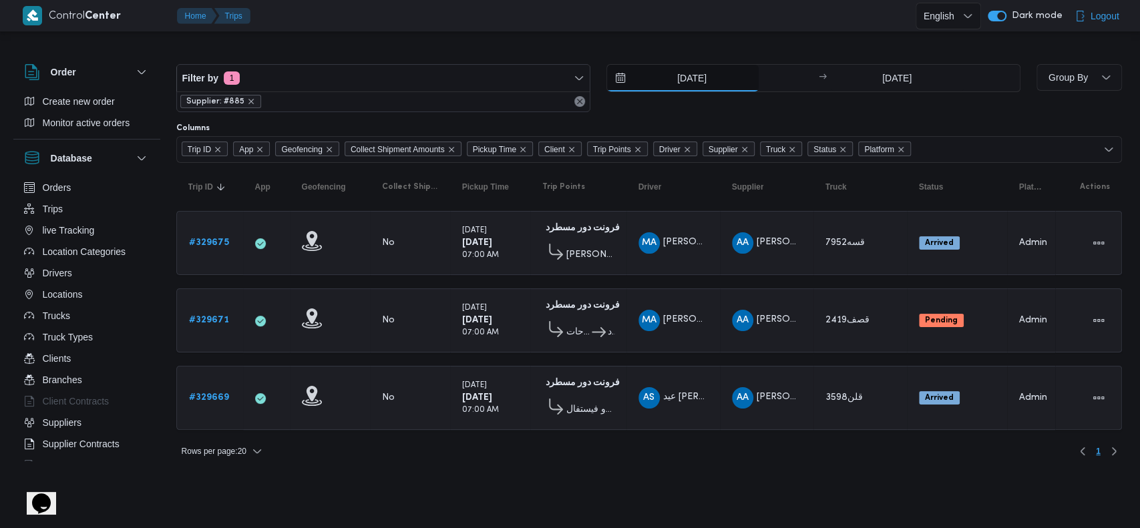
click at [695, 87] on input "[DATE]" at bounding box center [683, 78] width 152 height 27
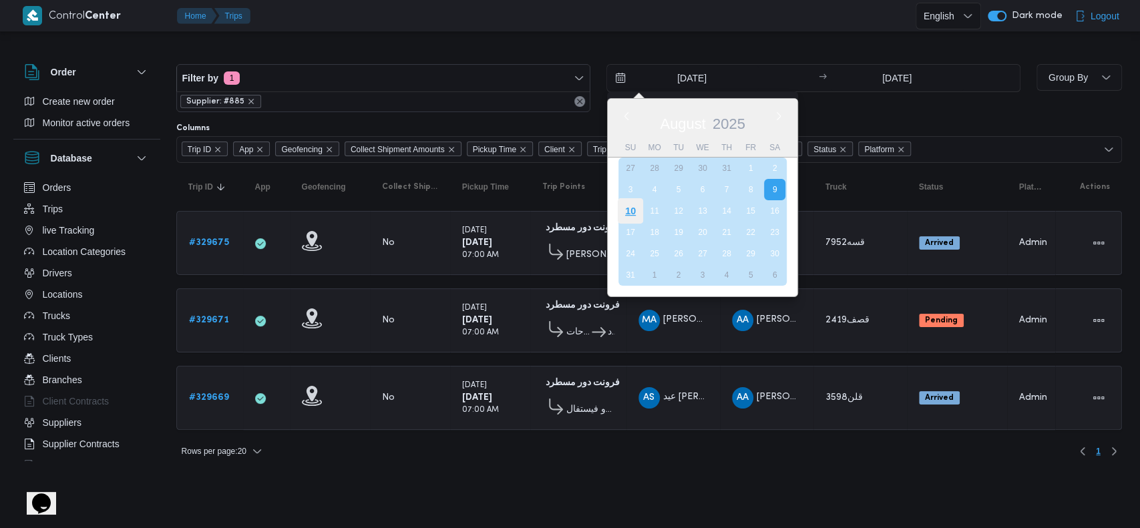
click at [627, 218] on div "10" at bounding box center [629, 210] width 25 height 25
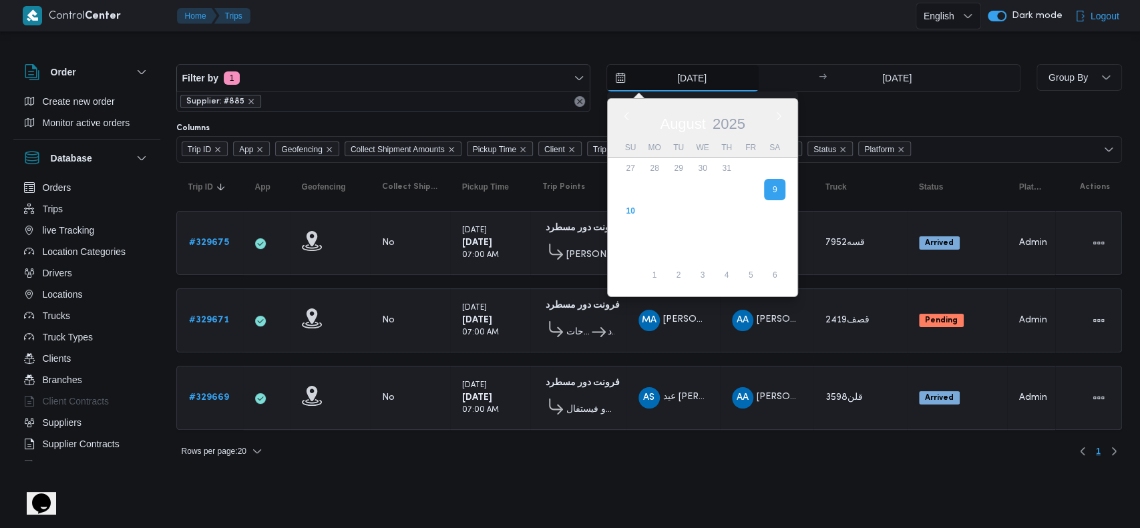
type input "[DATE]"
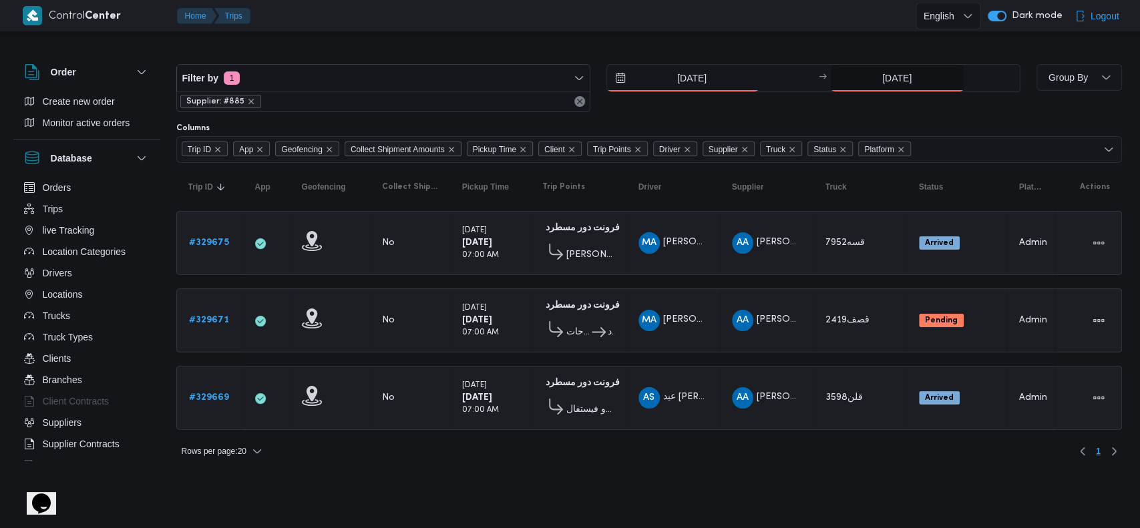
click at [884, 80] on input "[DATE]" at bounding box center [896, 78] width 133 height 27
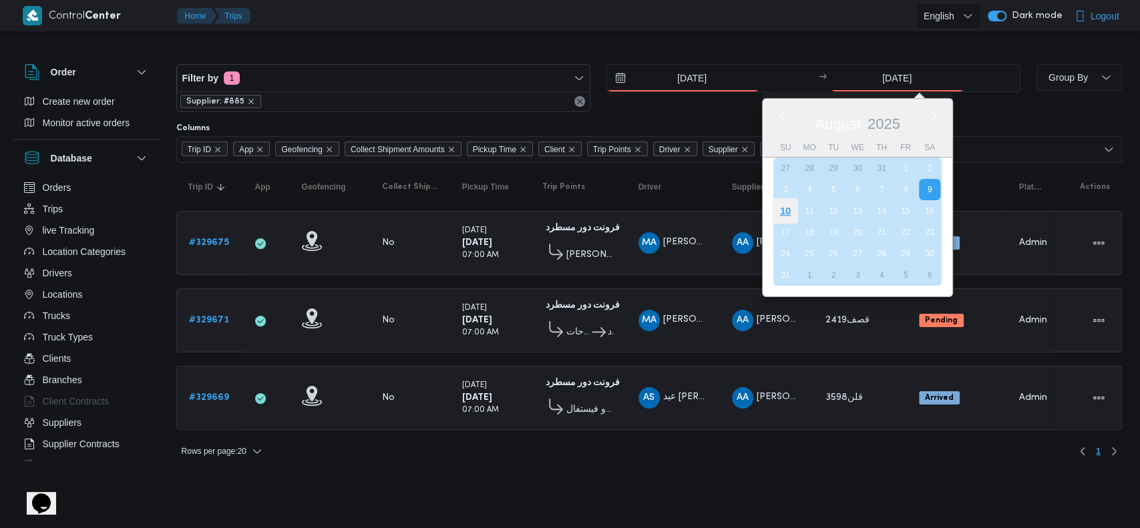
click at [786, 210] on div "10" at bounding box center [784, 210] width 25 height 25
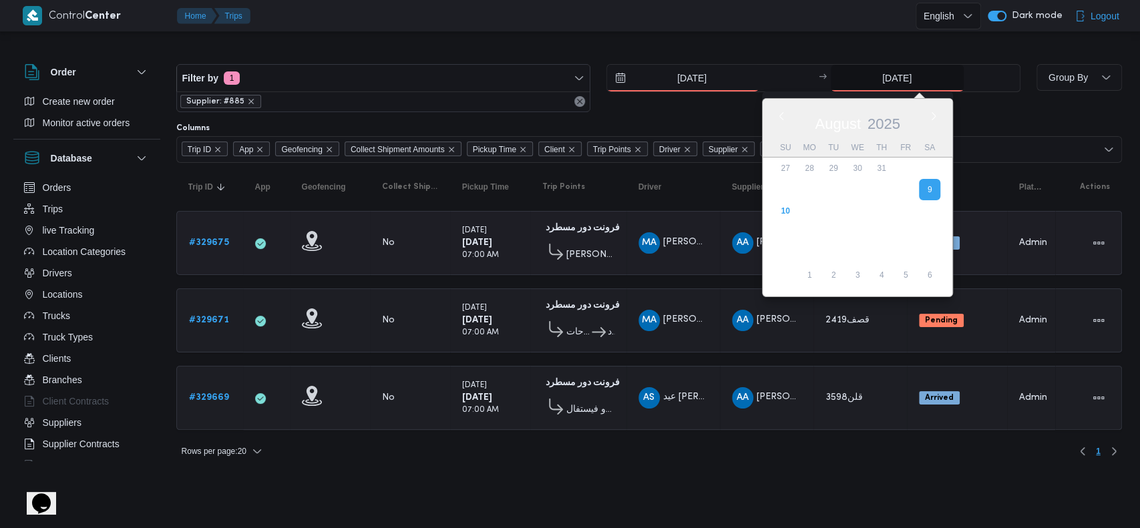
type input "[DATE]"
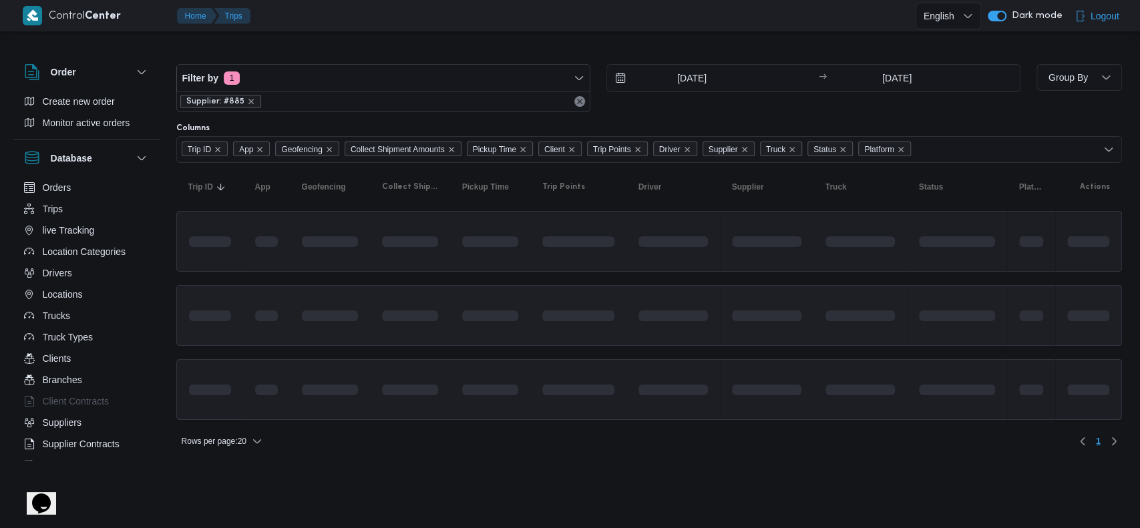
click at [778, 324] on td at bounding box center [766, 315] width 93 height 61
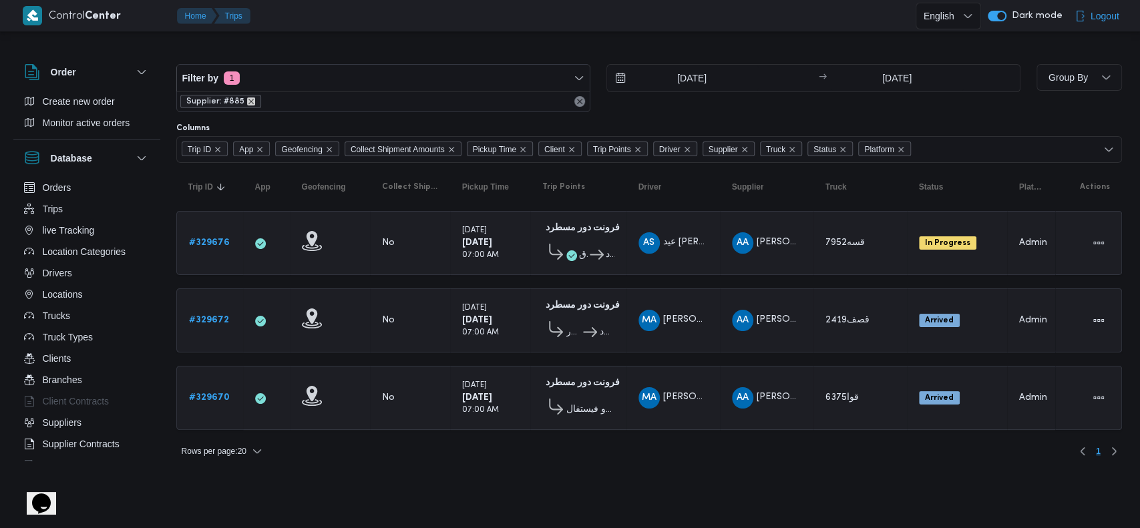
click at [247, 103] on icon "remove selected entity" at bounding box center [251, 101] width 8 height 8
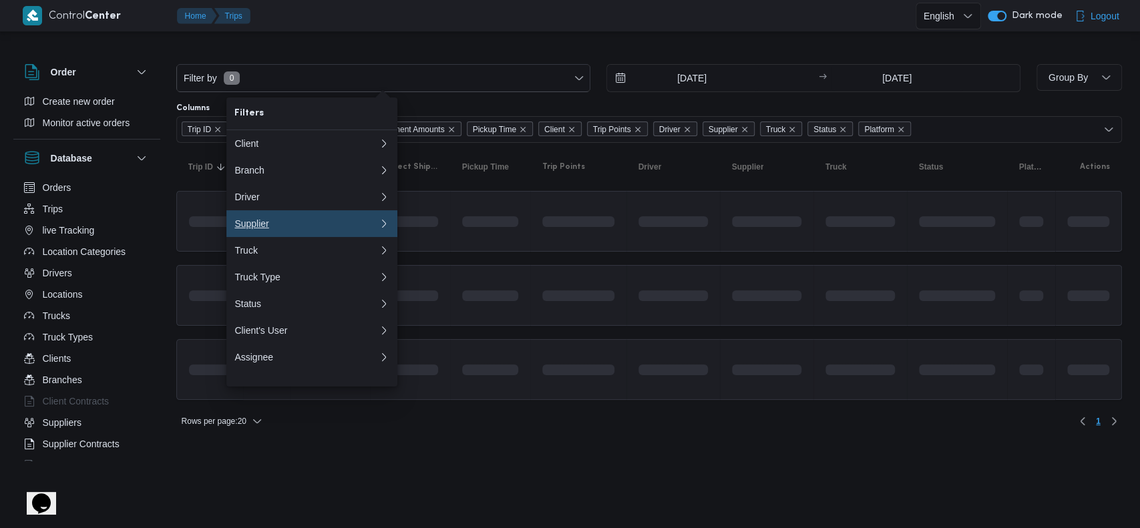
click at [278, 229] on div "Supplier" at bounding box center [303, 223] width 139 height 11
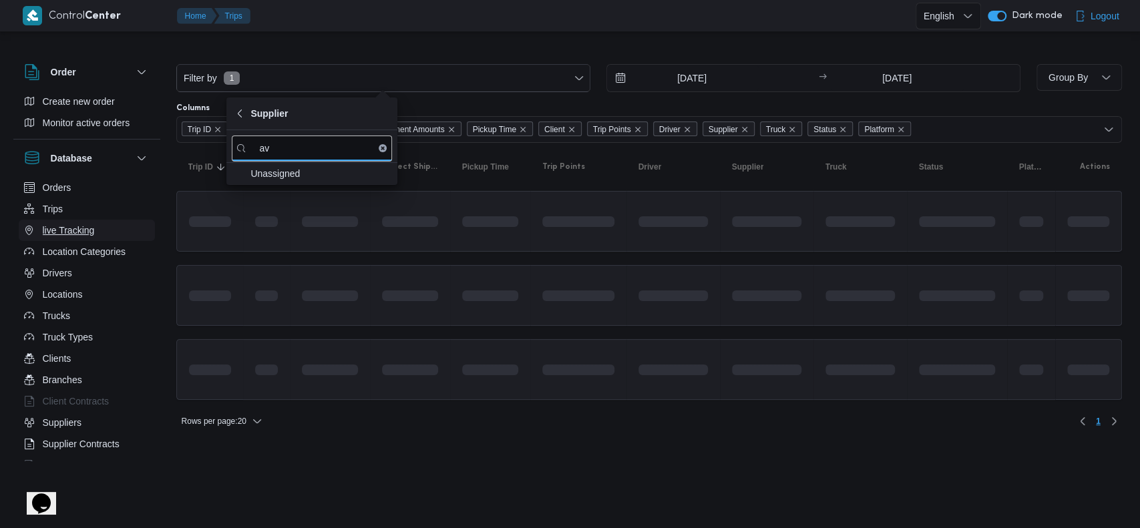
type input "a"
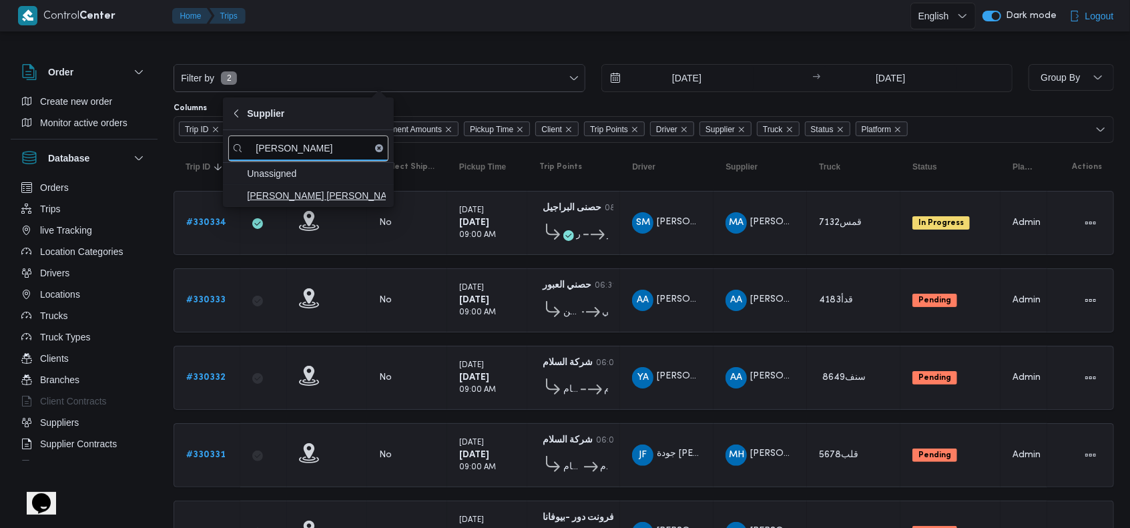
type input "[PERSON_NAME]"
click at [315, 197] on span "[PERSON_NAME] [PERSON_NAME] [PERSON_NAME]" at bounding box center [316, 196] width 139 height 16
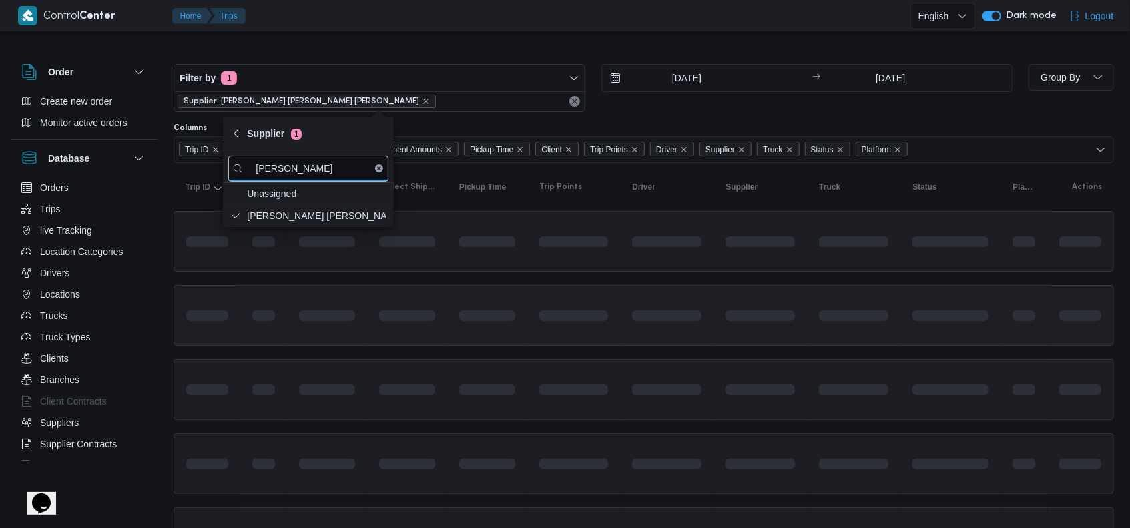
click at [561, 328] on span at bounding box center [573, 315] width 69 height 42
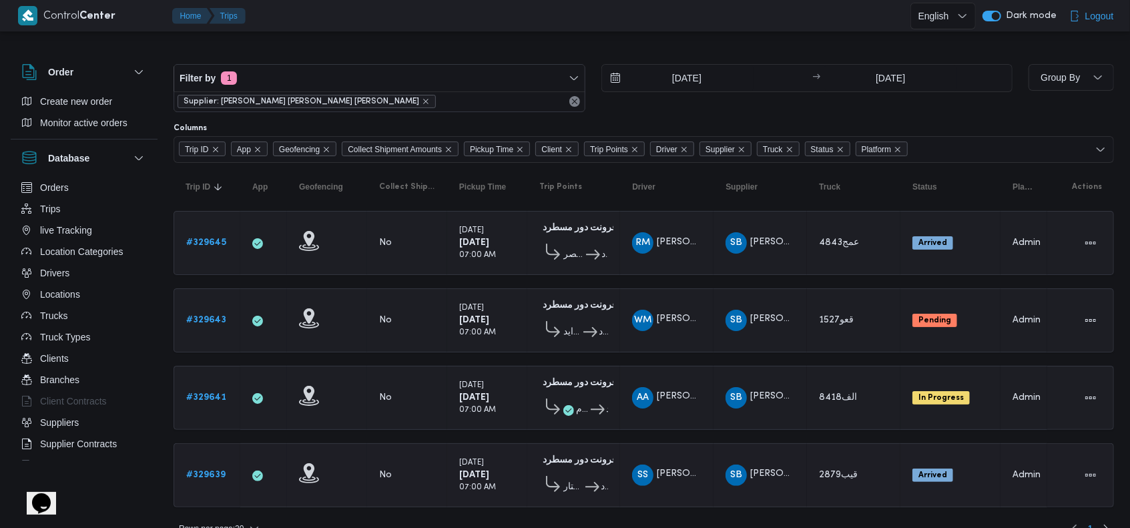
click at [228, 464] on div "# 329639" at bounding box center [207, 475] width 53 height 27
click at [224, 471] on b "# 329639" at bounding box center [205, 475] width 39 height 9
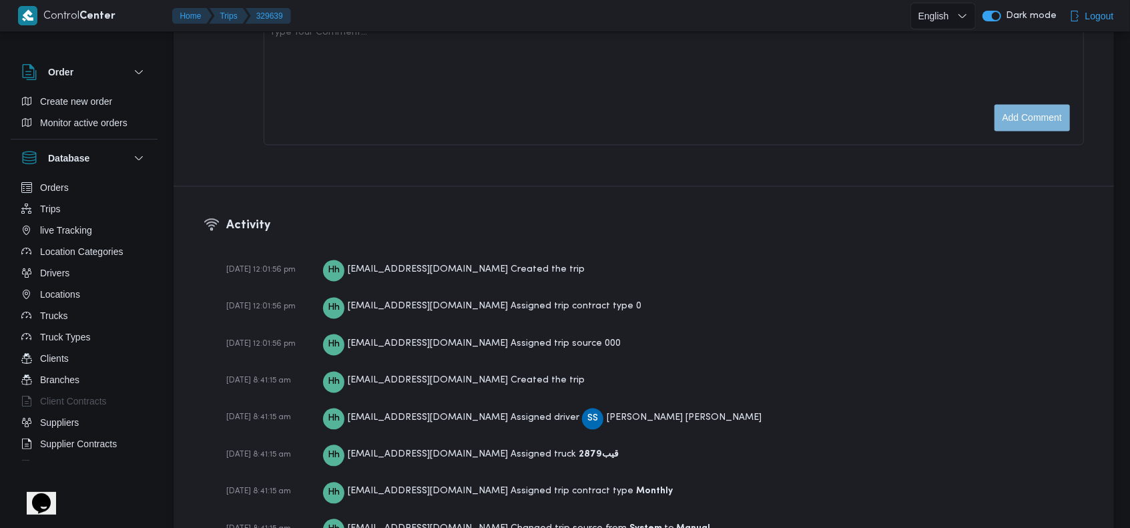
scroll to position [1863, 0]
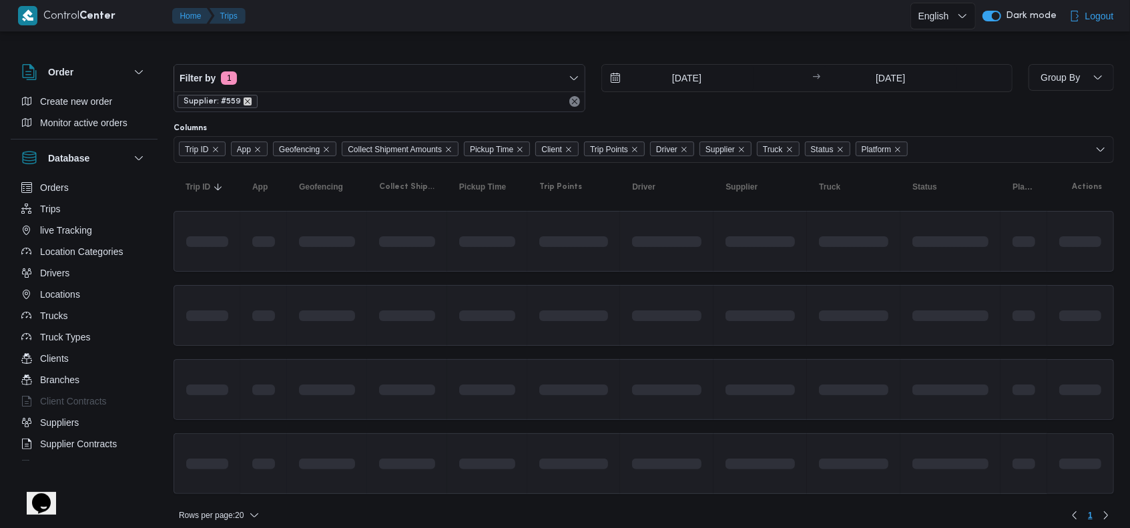
click at [246, 97] on icon "remove selected entity" at bounding box center [248, 101] width 8 height 8
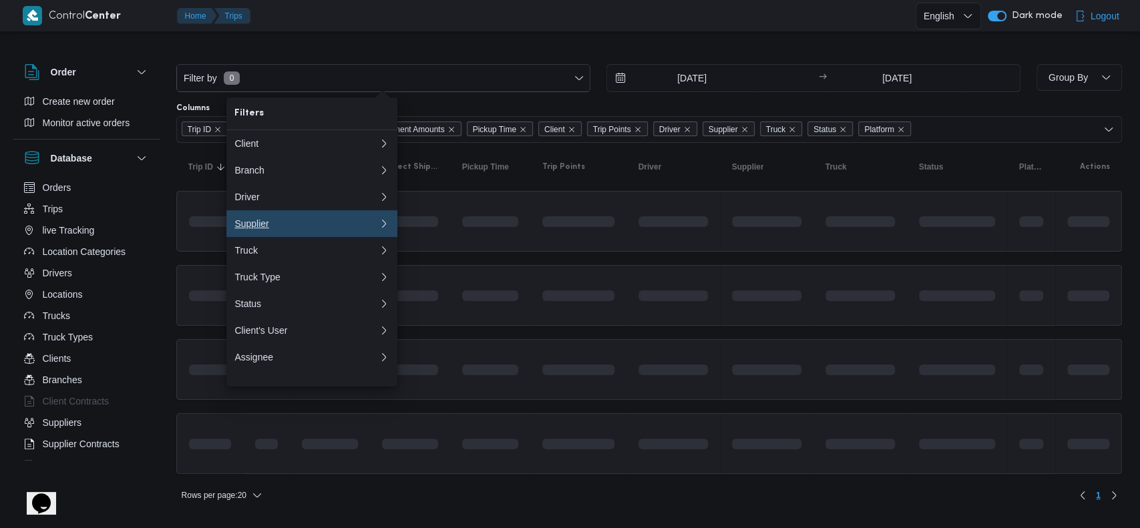
click at [290, 224] on div "Supplier" at bounding box center [303, 223] width 139 height 11
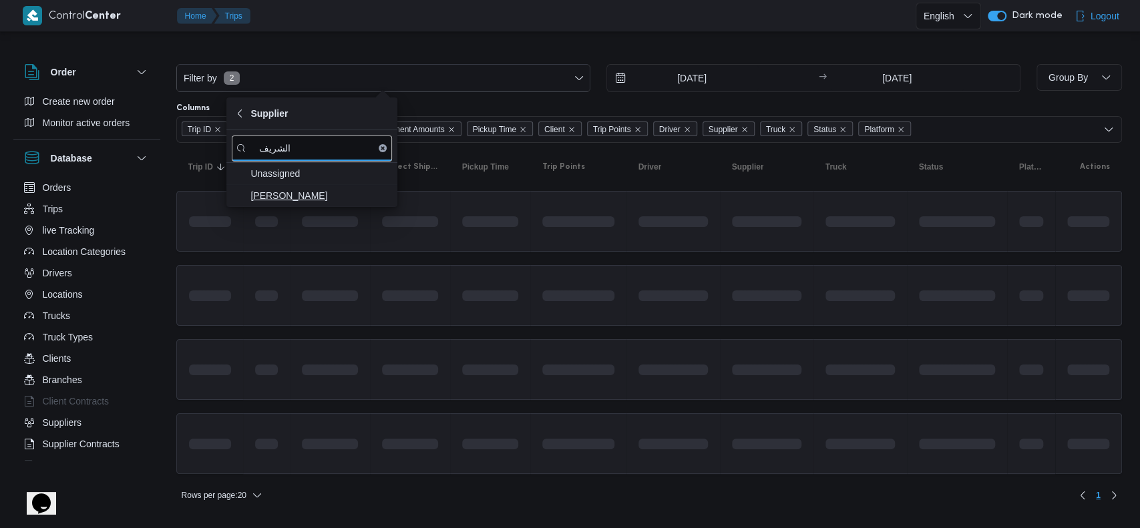
type input "الشريف"
click at [272, 200] on span "[PERSON_NAME]" at bounding box center [319, 196] width 139 height 16
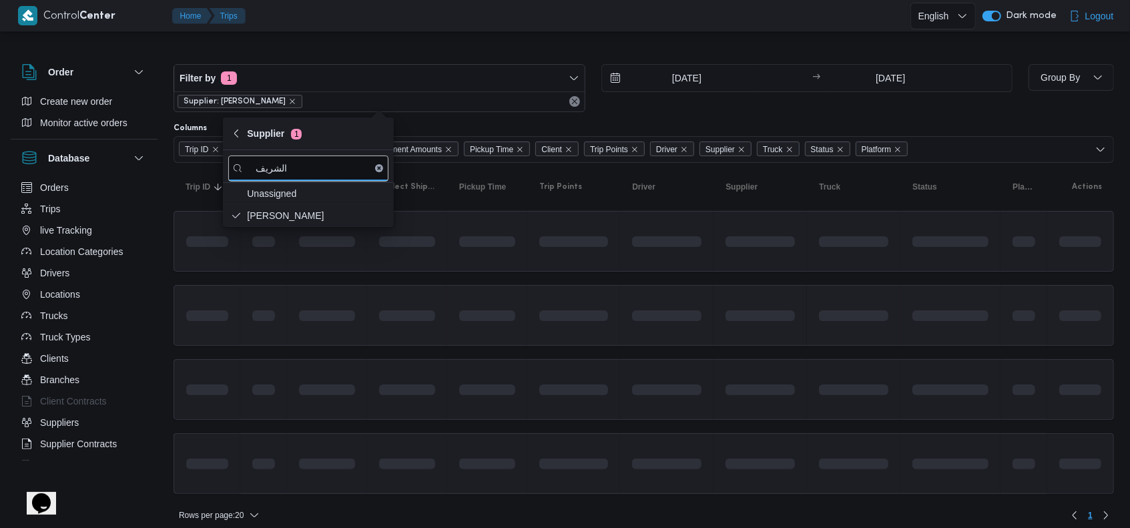
click at [481, 286] on td at bounding box center [487, 315] width 80 height 61
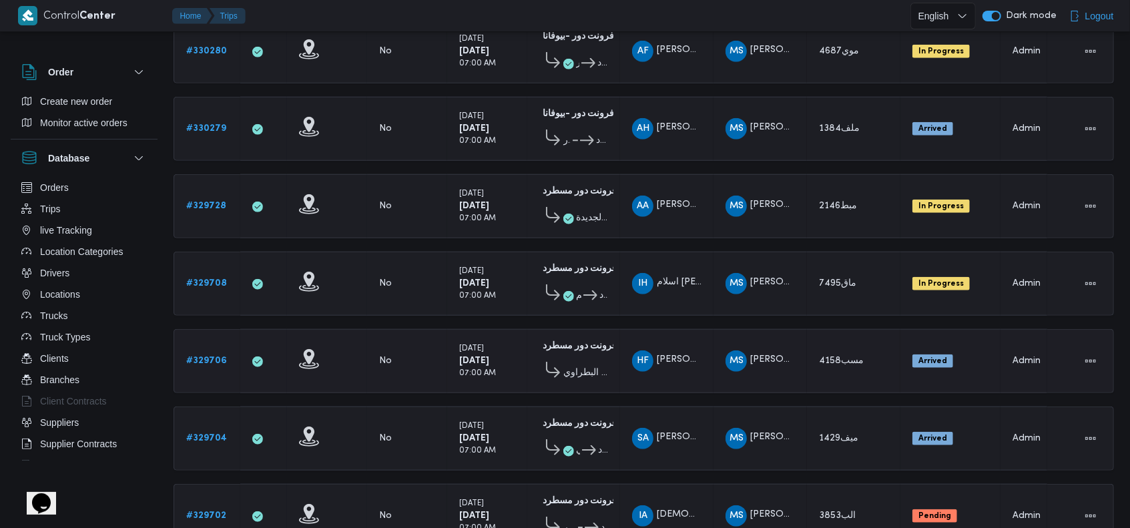
scroll to position [1076, 0]
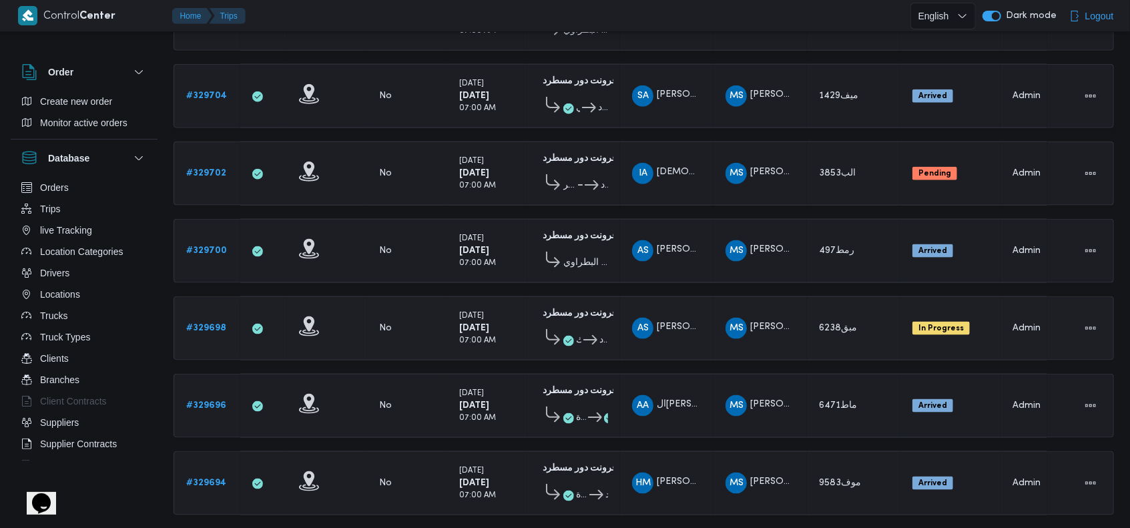
click at [214, 324] on b "# 329698" at bounding box center [206, 328] width 40 height 9
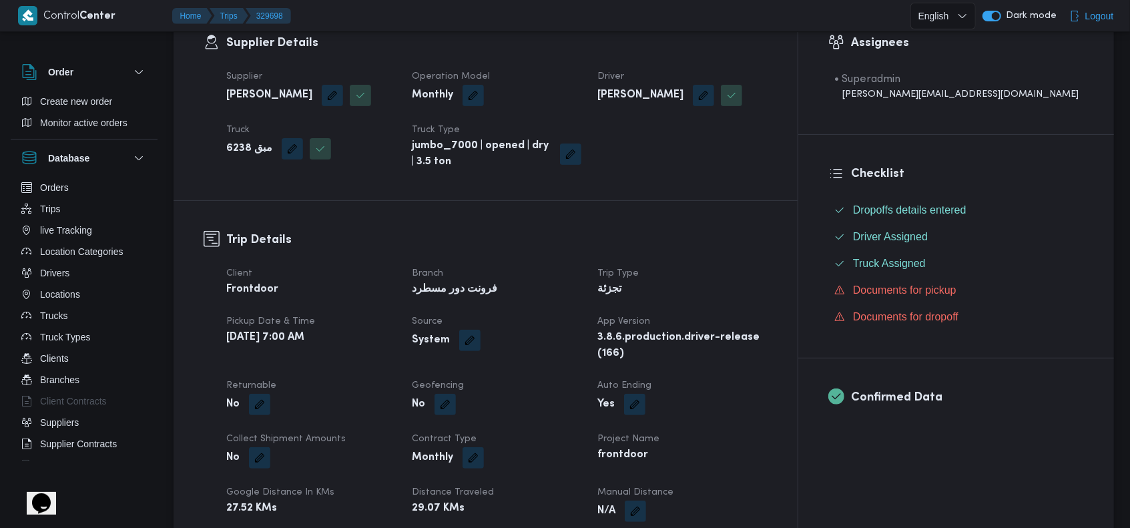
scroll to position [89, 0]
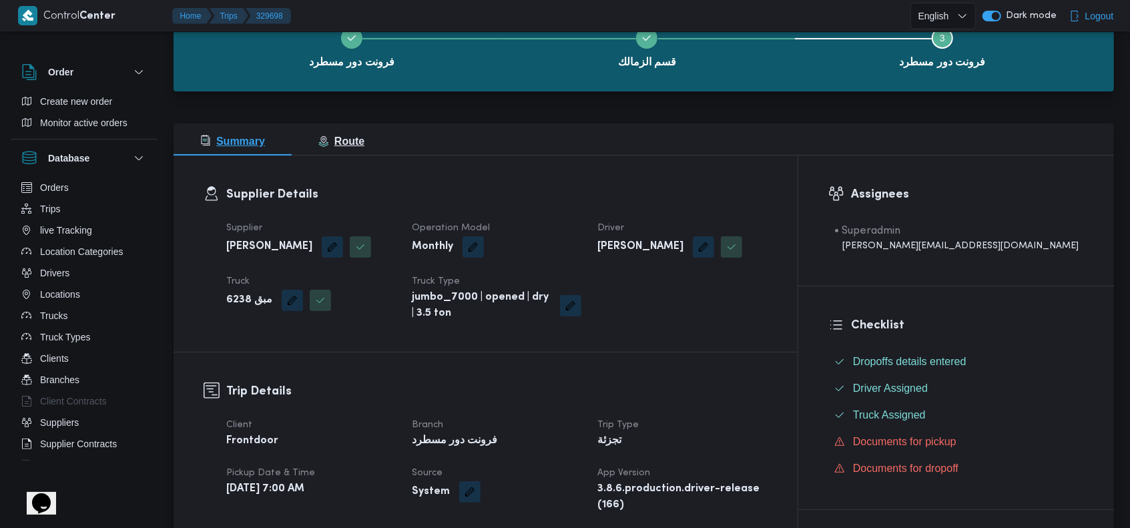
click at [345, 149] on span "Route" at bounding box center [341, 142] width 46 height 16
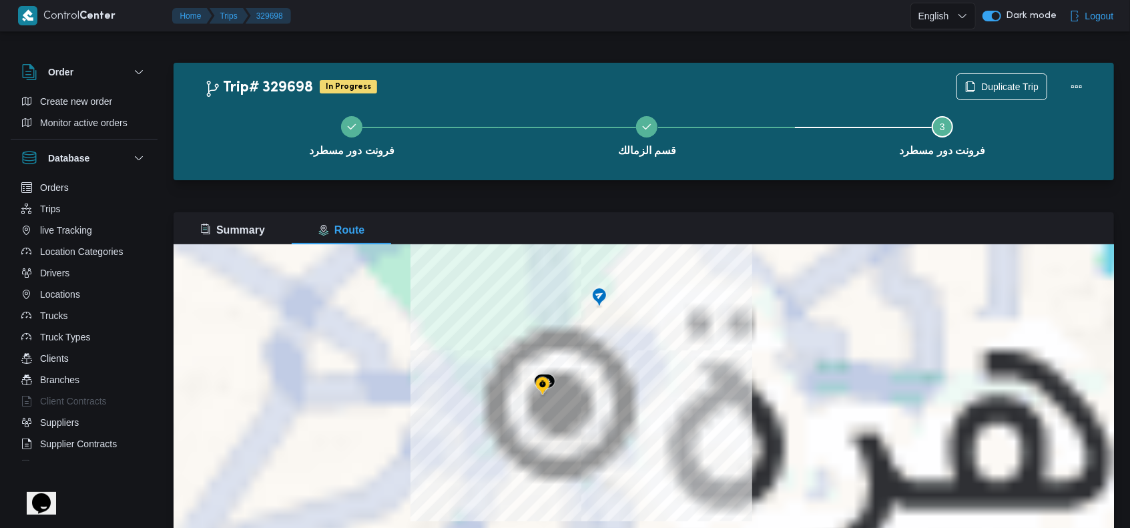
drag, startPoint x: 529, startPoint y: 306, endPoint x: 573, endPoint y: 426, distance: 127.8
click at [573, 426] on div "للتنقّل، يُرجى الضغط على مفاتيح الأسهم." at bounding box center [644, 411] width 941 height 334
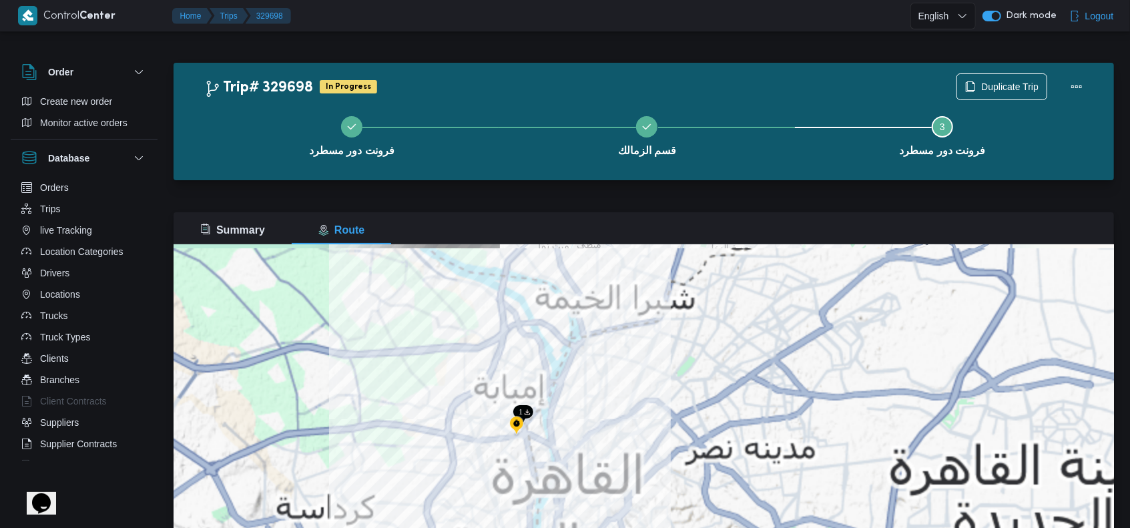
drag, startPoint x: 489, startPoint y: 424, endPoint x: 581, endPoint y: 418, distance: 92.3
click at [581, 418] on div "للتنقّل، يُرجى الضغط على مفاتيح الأسهم." at bounding box center [644, 411] width 941 height 334
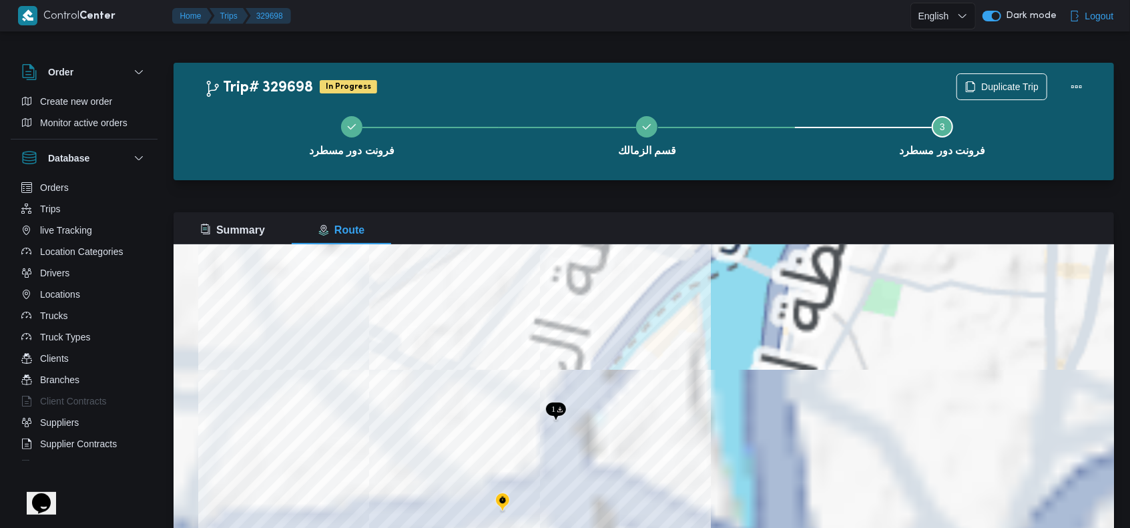
drag, startPoint x: 625, startPoint y: 446, endPoint x: 596, endPoint y: 312, distance: 137.2
click at [596, 312] on div "للتنقّل، يُرجى الضغط على مفاتيح الأسهم." at bounding box center [644, 411] width 941 height 334
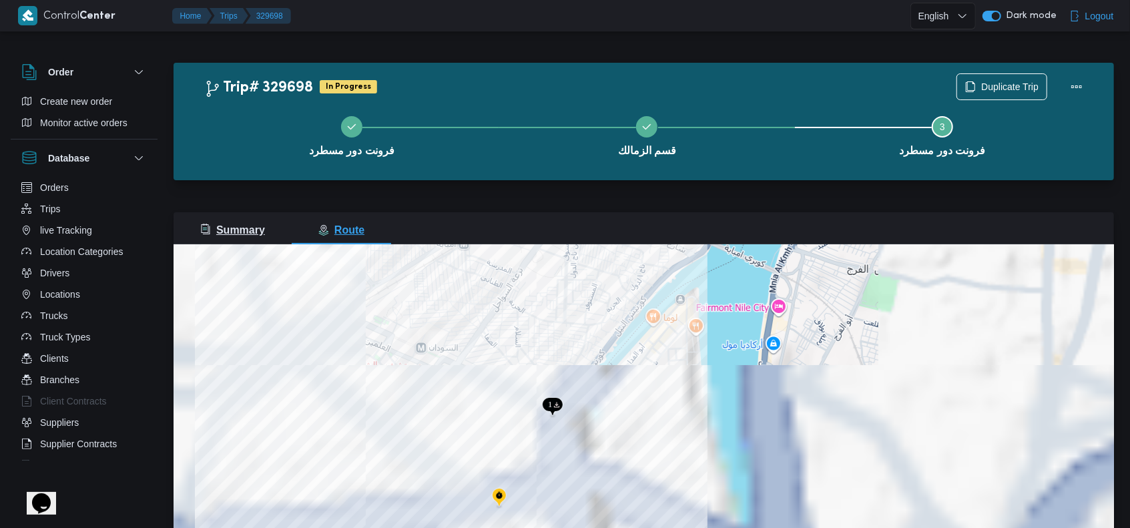
click at [226, 230] on span "Summary" at bounding box center [232, 229] width 65 height 11
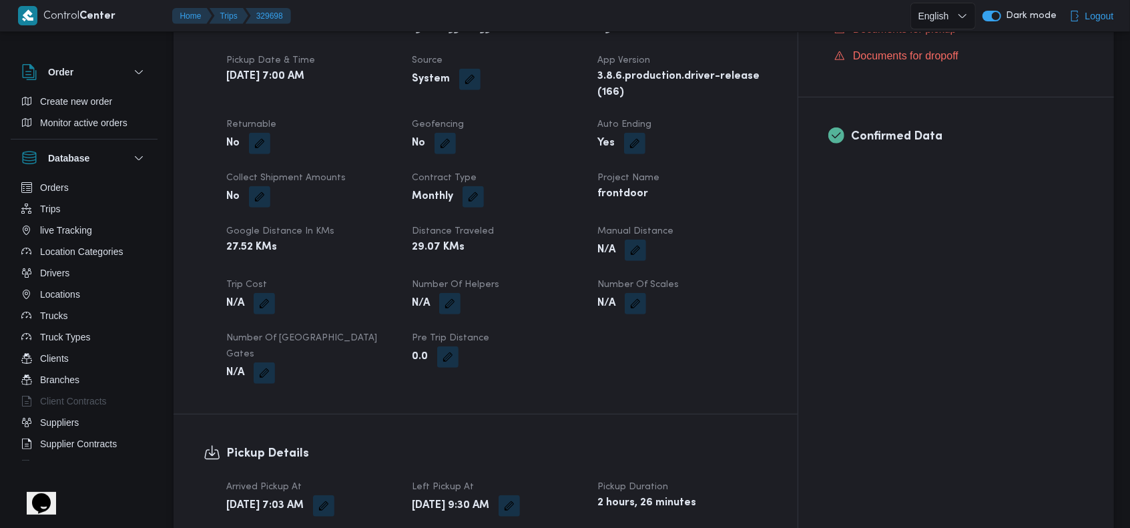
scroll to position [56, 0]
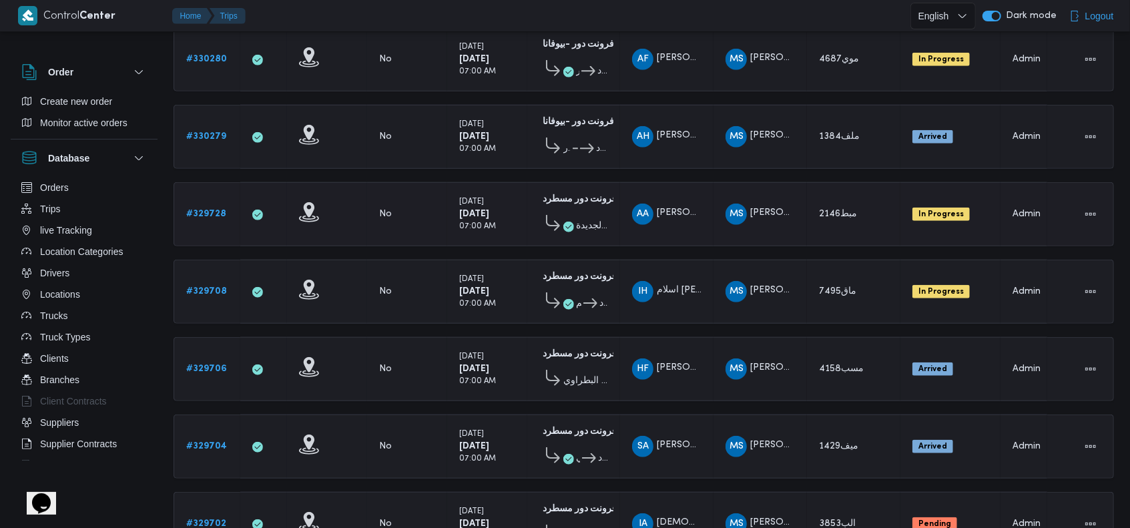
scroll to position [720, 0]
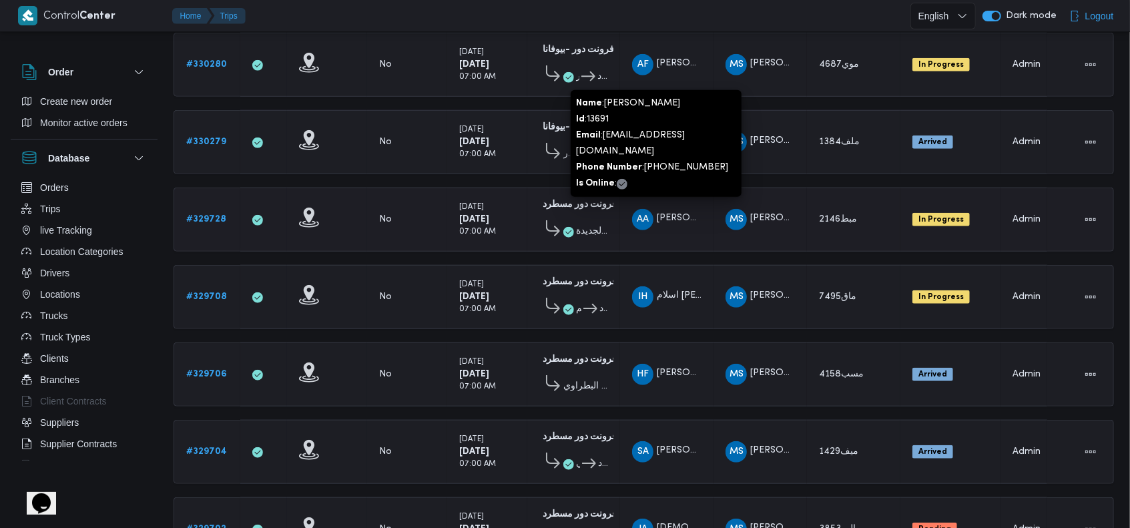
click at [666, 214] on span "[PERSON_NAME]" at bounding box center [695, 218] width 76 height 9
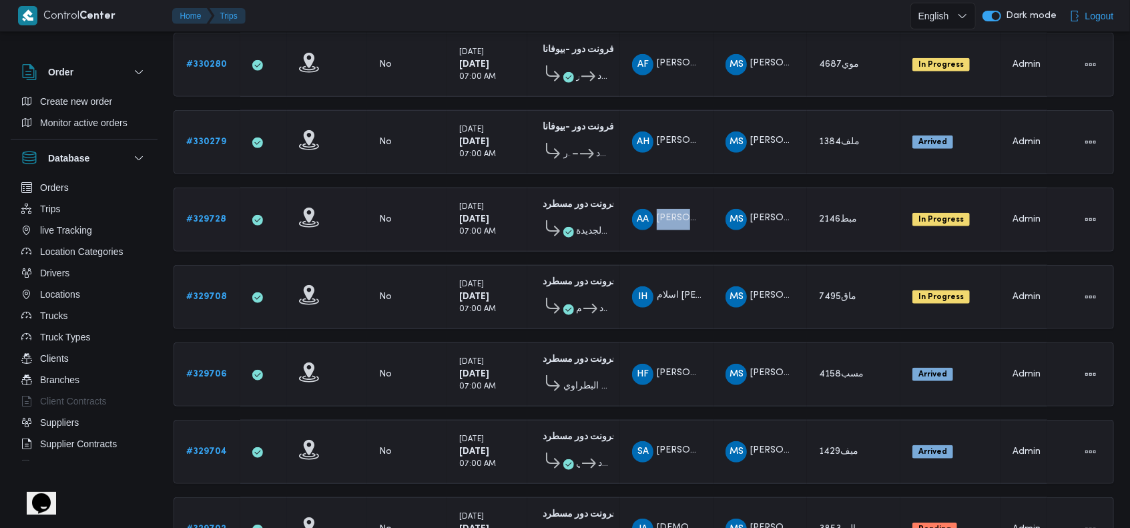
click at [688, 217] on div "AA [PERSON_NAME]" at bounding box center [667, 220] width 80 height 32
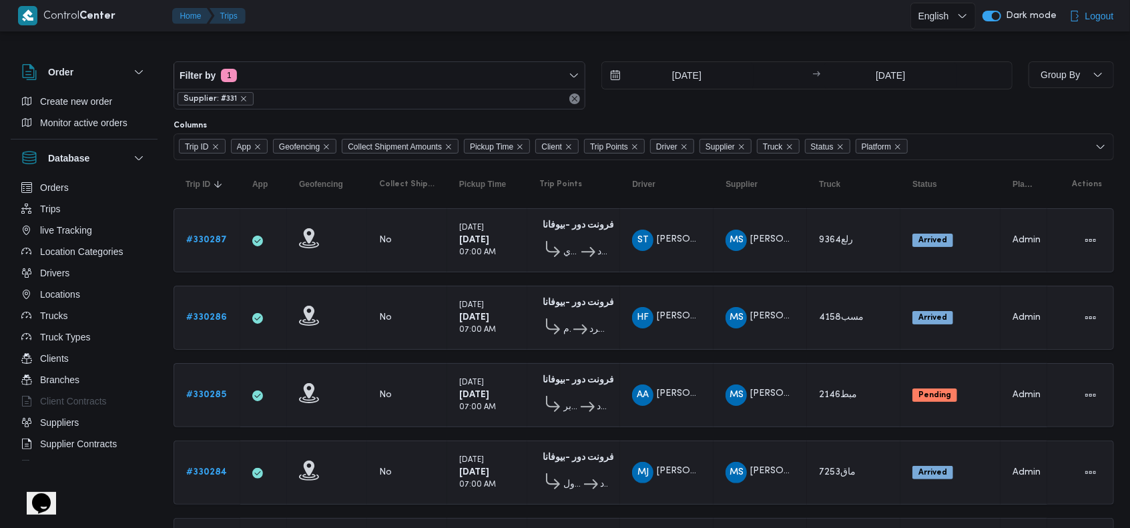
scroll to position [0, 0]
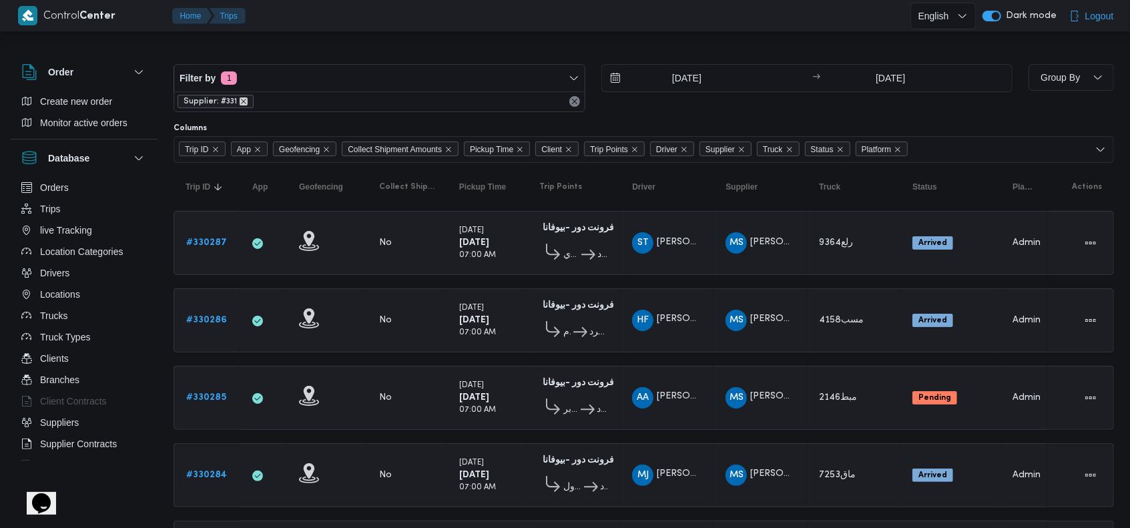
click at [242, 101] on icon "remove selected entity" at bounding box center [244, 101] width 8 height 8
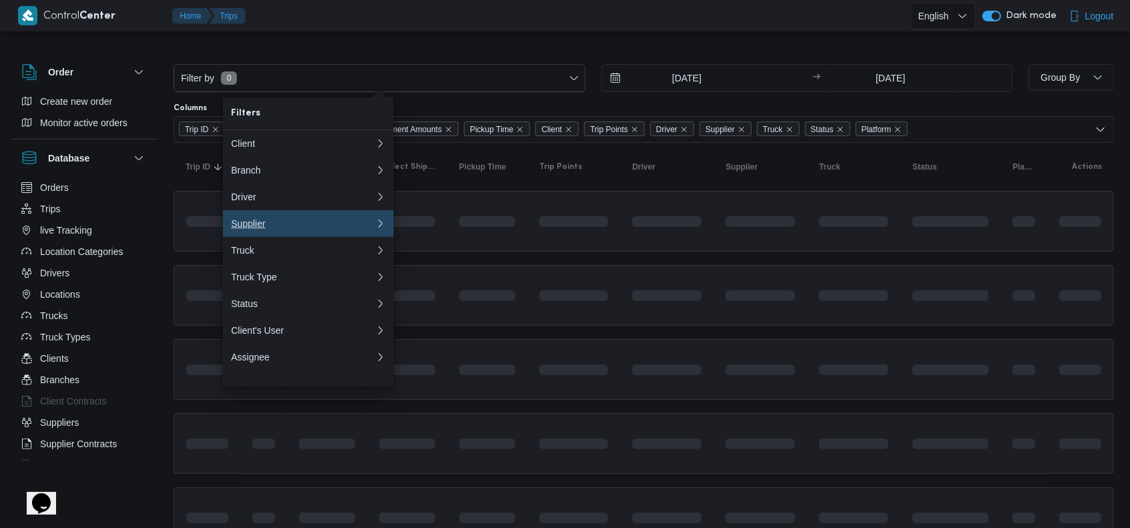
click at [286, 223] on div "Supplier" at bounding box center [300, 223] width 139 height 11
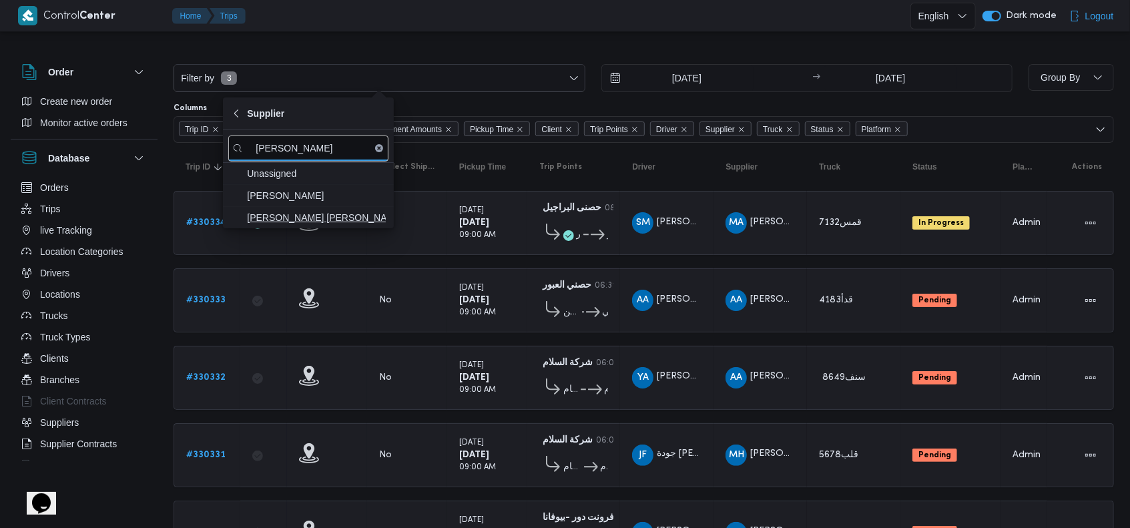
type input "[PERSON_NAME]"
click at [304, 216] on span "[PERSON_NAME] [PERSON_NAME]" at bounding box center [316, 218] width 139 height 16
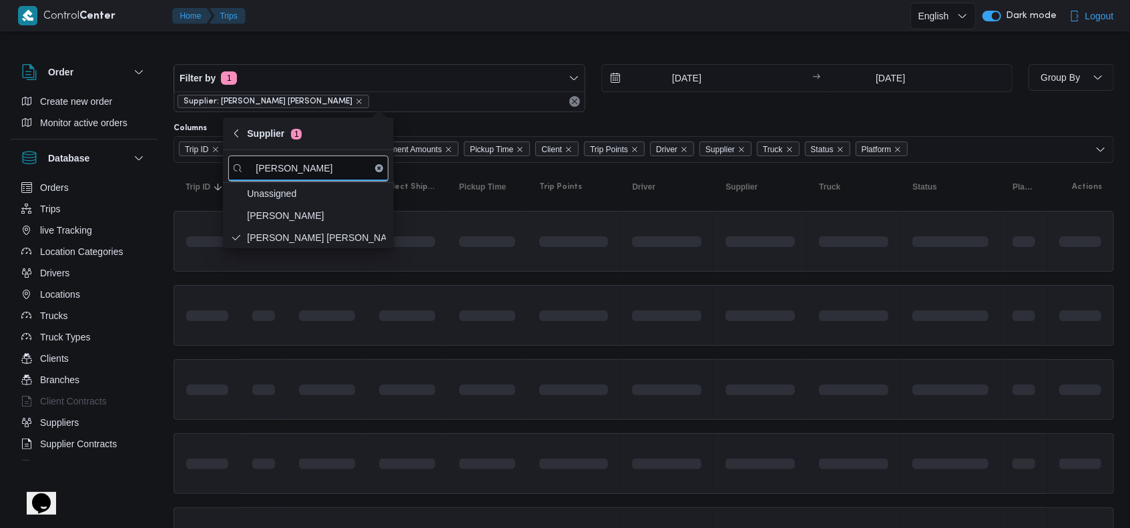
click at [546, 255] on span at bounding box center [573, 241] width 69 height 42
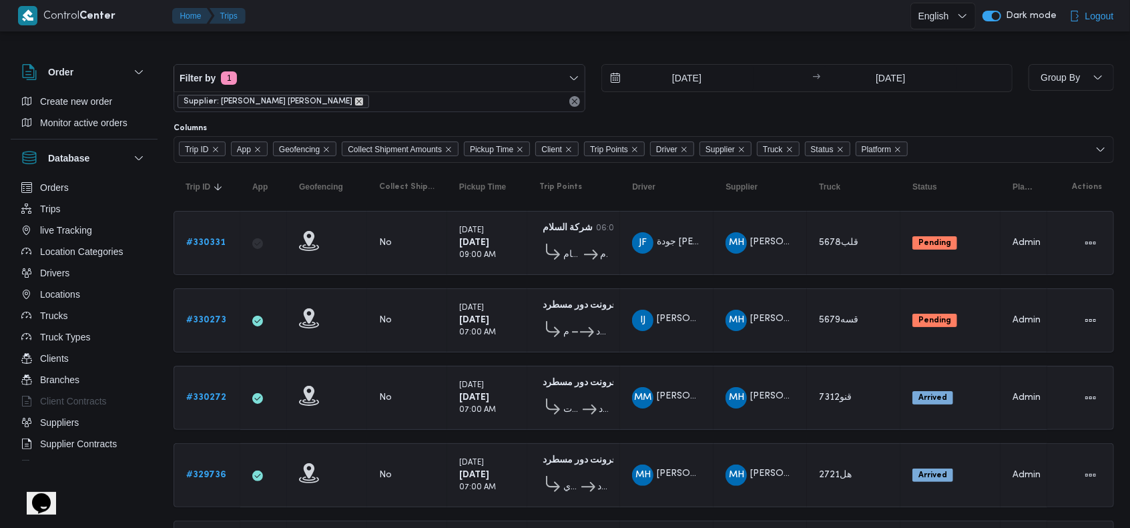
click at [355, 103] on icon "remove selected entity" at bounding box center [359, 101] width 8 height 8
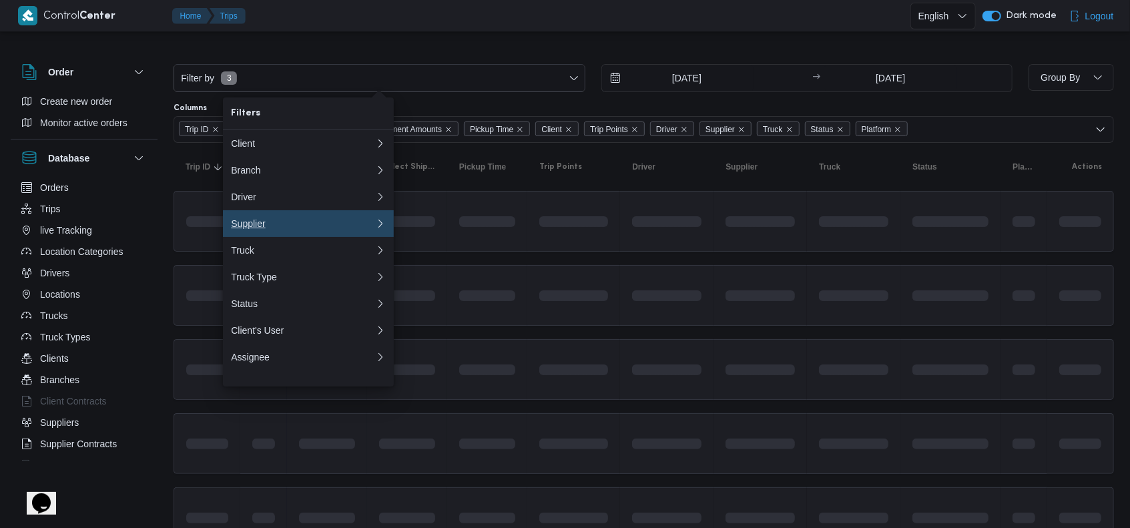
click at [293, 227] on div "Supplier" at bounding box center [300, 223] width 139 height 11
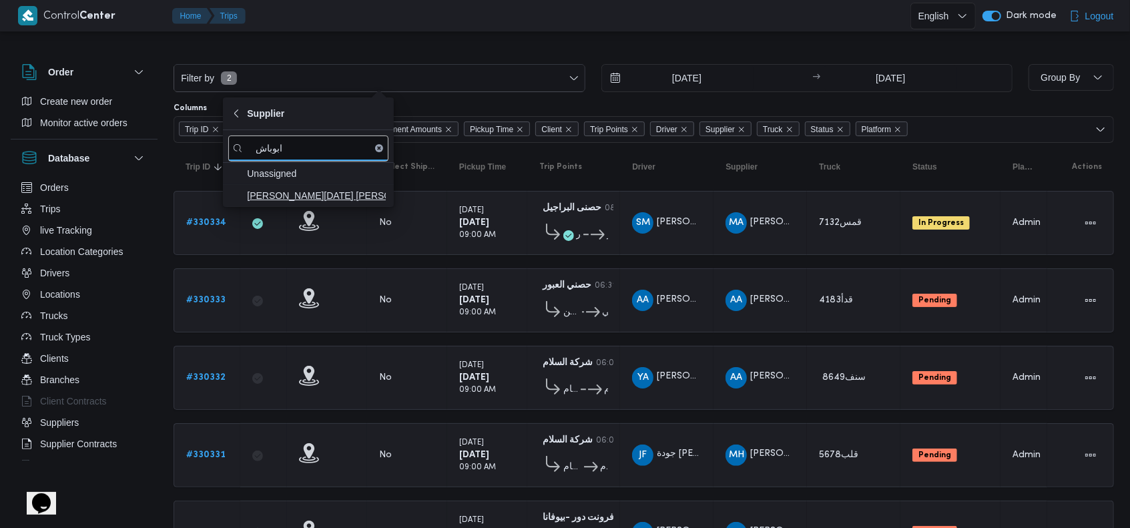
type input "ابوباش"
click at [318, 193] on span "[PERSON_NAME][DATE] [PERSON_NAME]" at bounding box center [316, 196] width 139 height 16
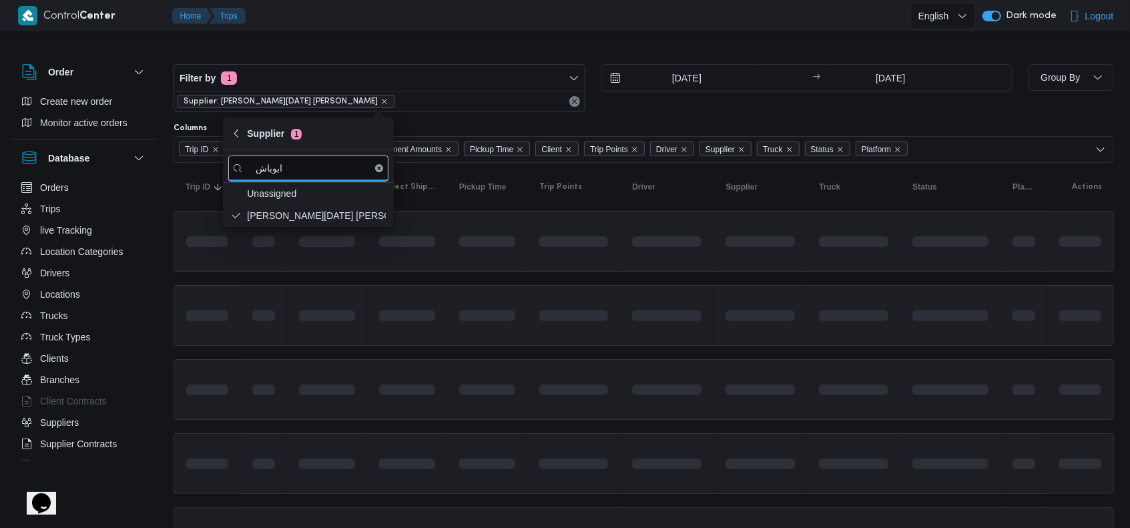
click at [515, 291] on td at bounding box center [487, 315] width 80 height 61
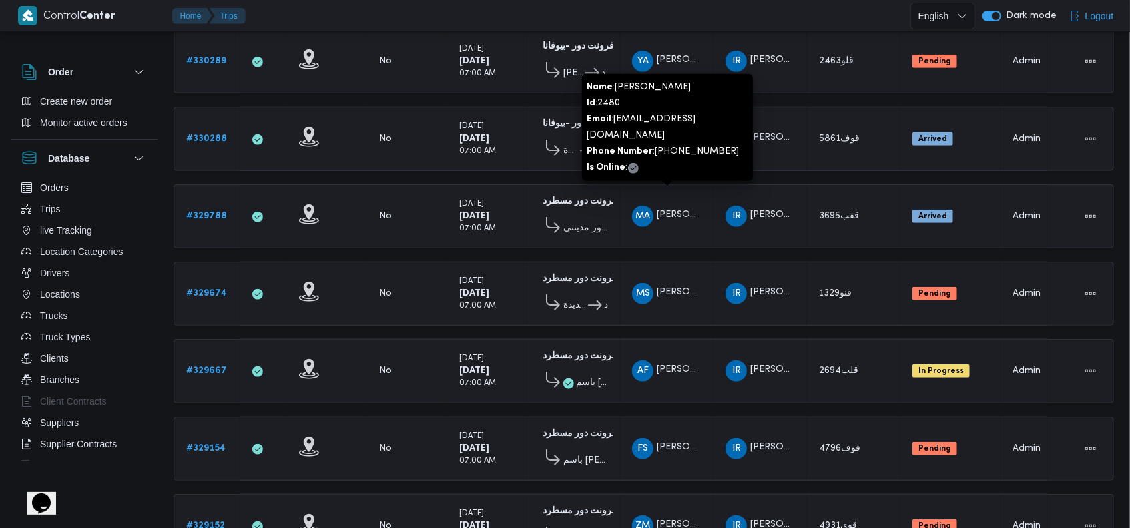
scroll to position [925, 0]
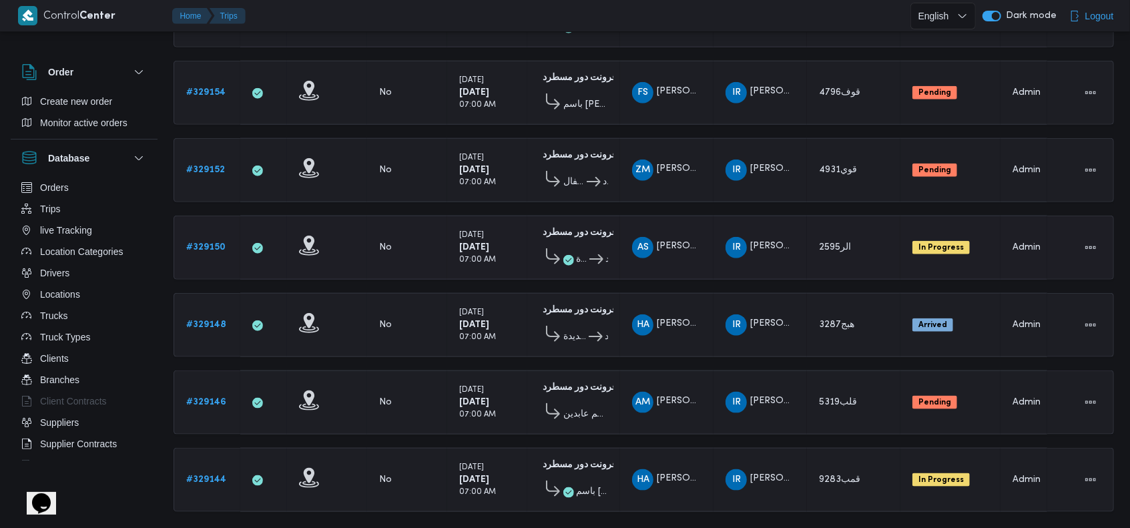
click at [364, 224] on td "Geofencing" at bounding box center [327, 248] width 80 height 64
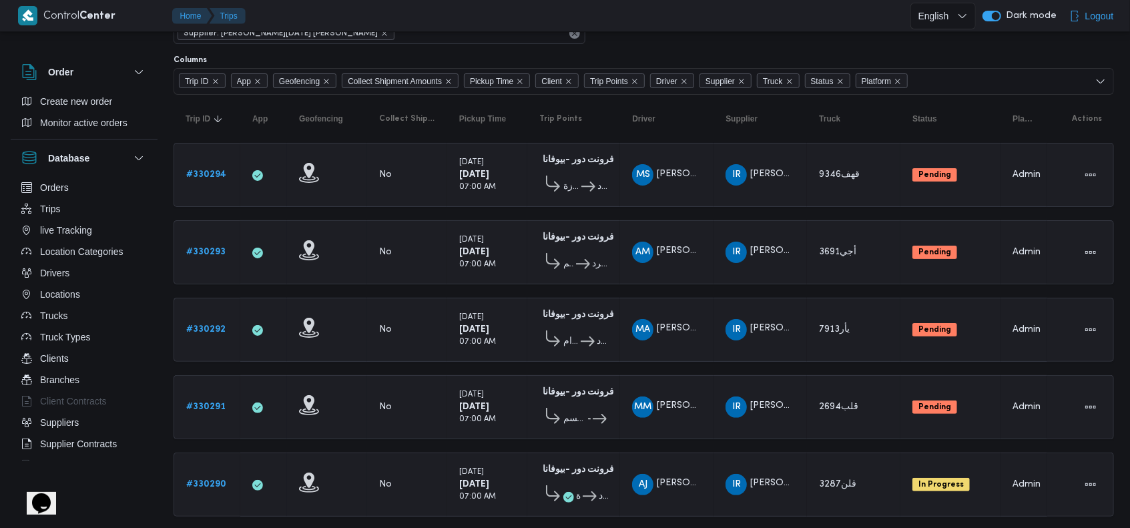
scroll to position [0, 0]
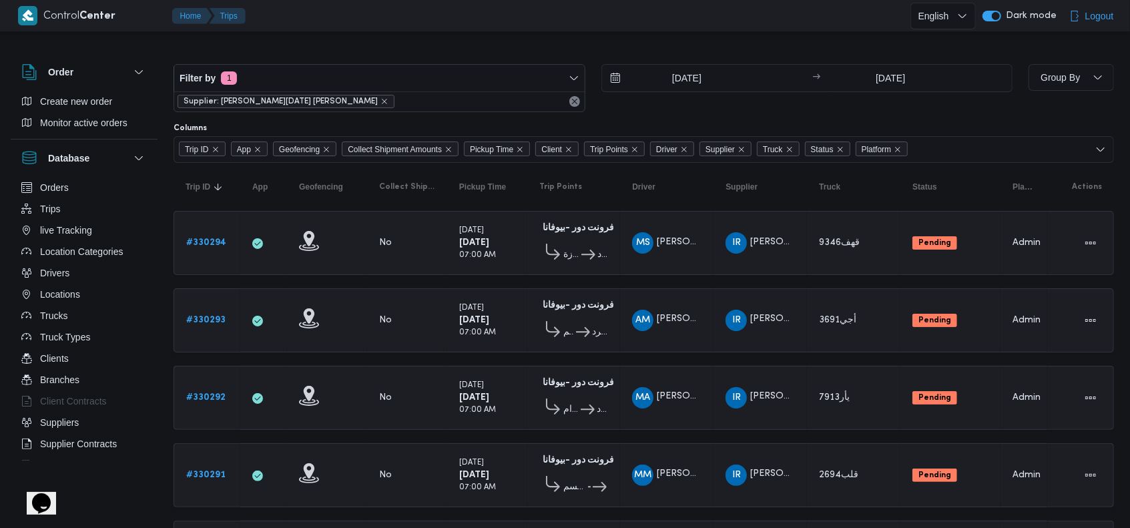
click at [345, 103] on span "Supplier: [PERSON_NAME][DATE] [PERSON_NAME]" at bounding box center [286, 101] width 217 height 13
click at [382, 101] on icon "remove selected entity" at bounding box center [384, 101] width 5 height 5
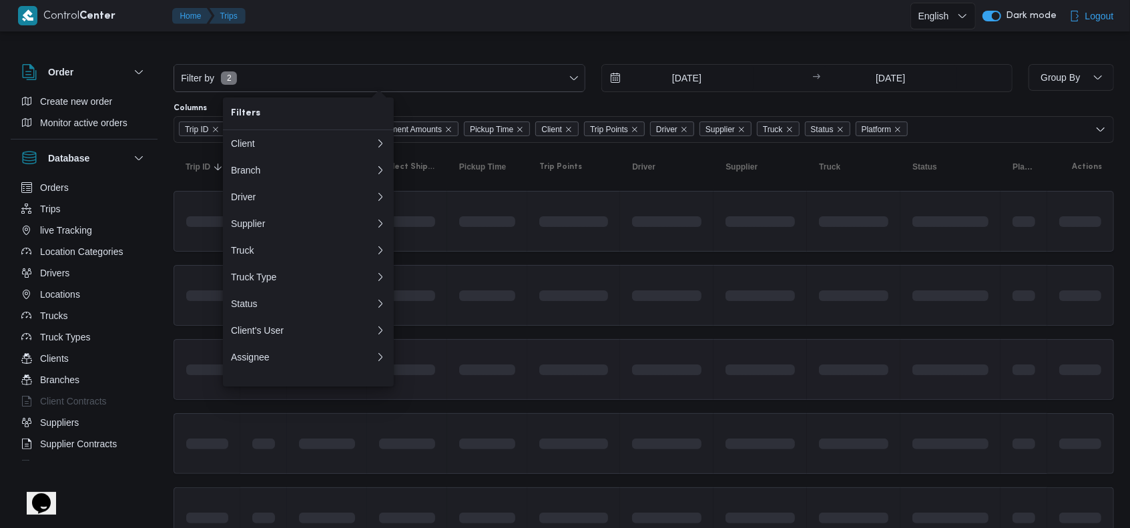
click at [603, 343] on div at bounding box center [573, 369] width 79 height 53
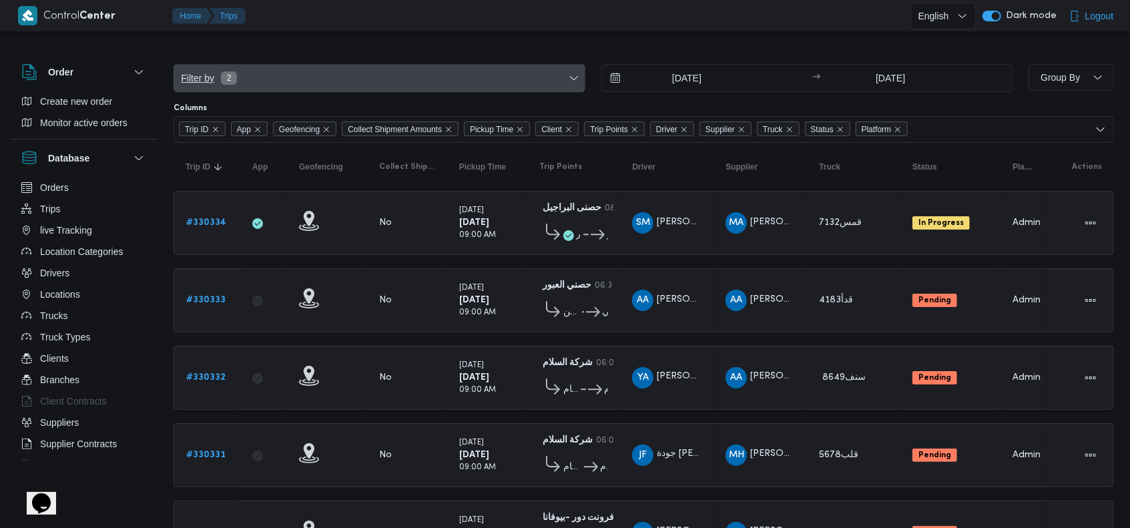
click at [237, 73] on span "Filter by 2" at bounding box center [379, 78] width 411 height 27
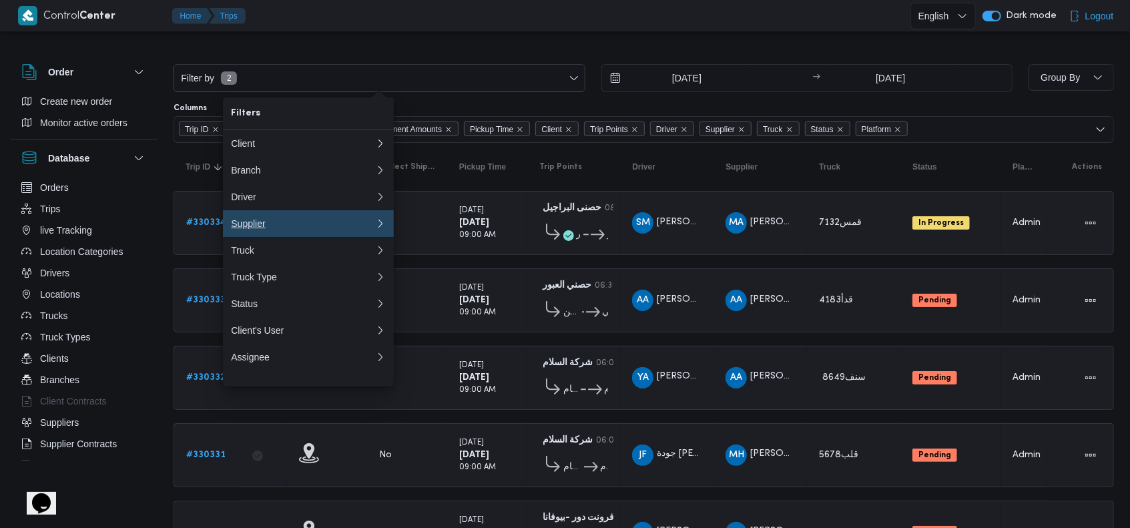
click at [301, 228] on div "Supplier" at bounding box center [300, 223] width 139 height 11
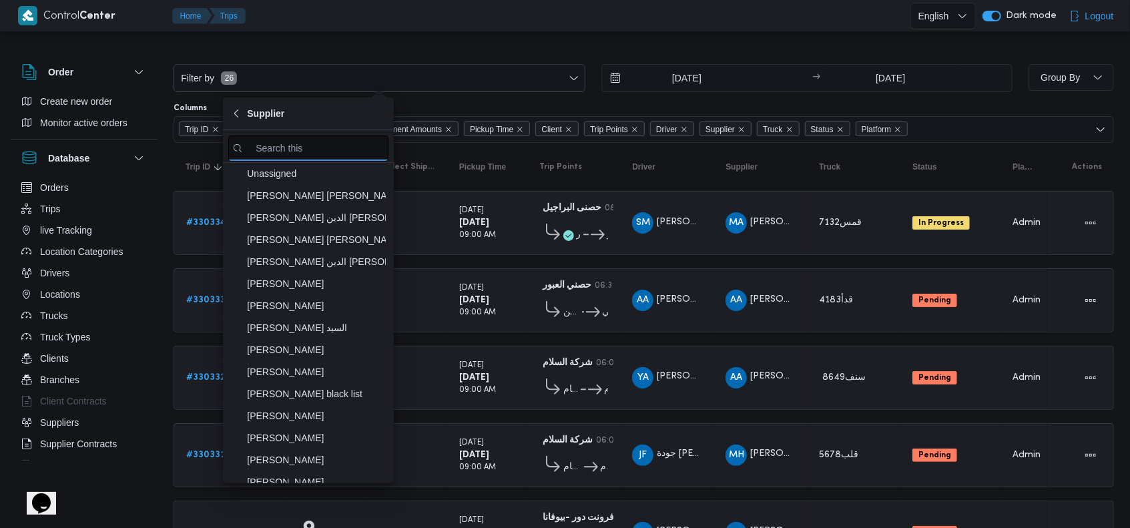
click at [300, 142] on input "search filters" at bounding box center [308, 149] width 160 height 26
type input "ر"
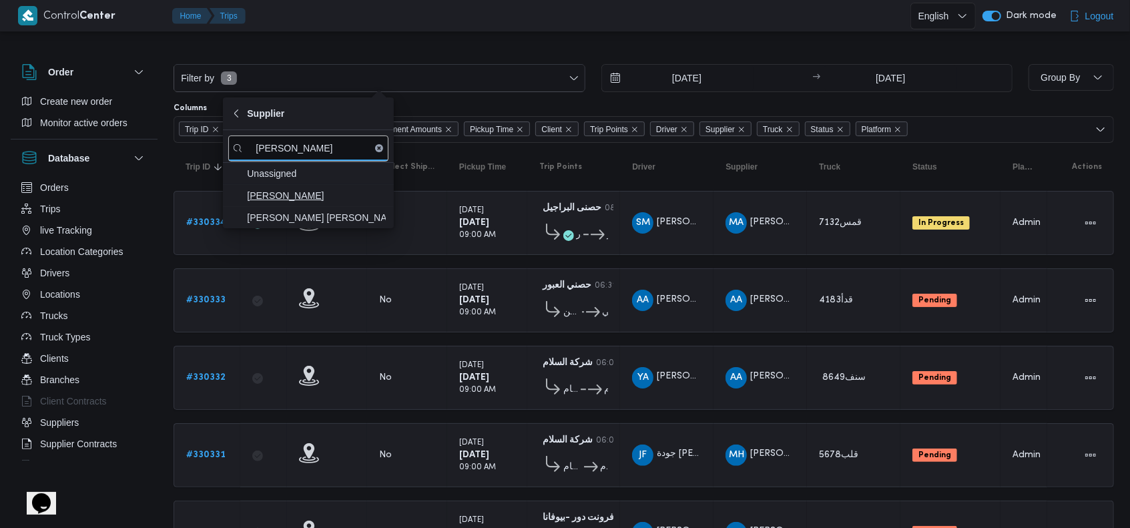
type input "[PERSON_NAME]"
click at [328, 200] on span "[PERSON_NAME]" at bounding box center [316, 196] width 139 height 16
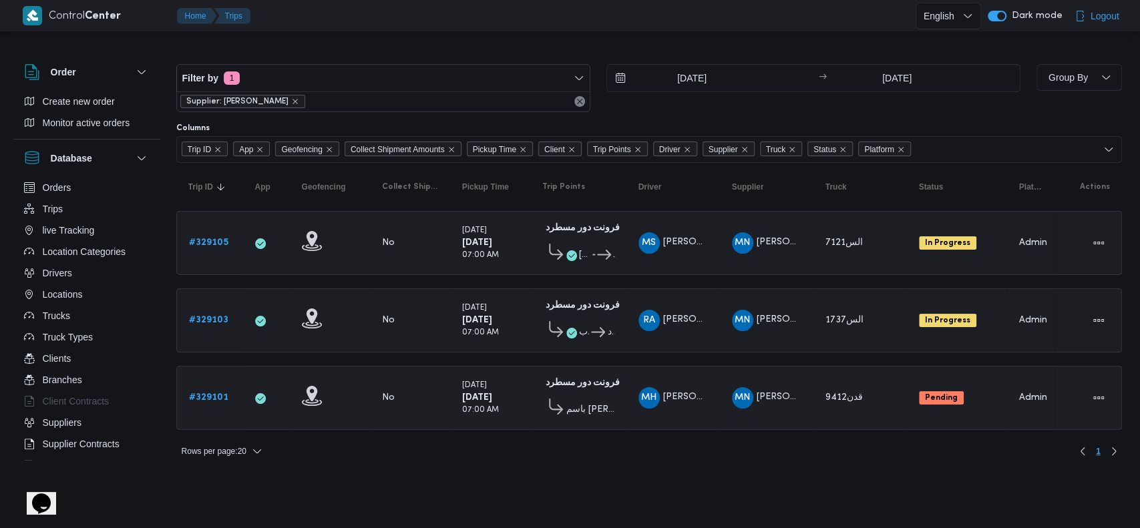
click at [937, 386] on div "Pending" at bounding box center [956, 398] width 87 height 24
click at [930, 406] on td "Status Pending" at bounding box center [957, 398] width 100 height 64
click at [299, 102] on icon "remove selected entity" at bounding box center [295, 101] width 8 height 8
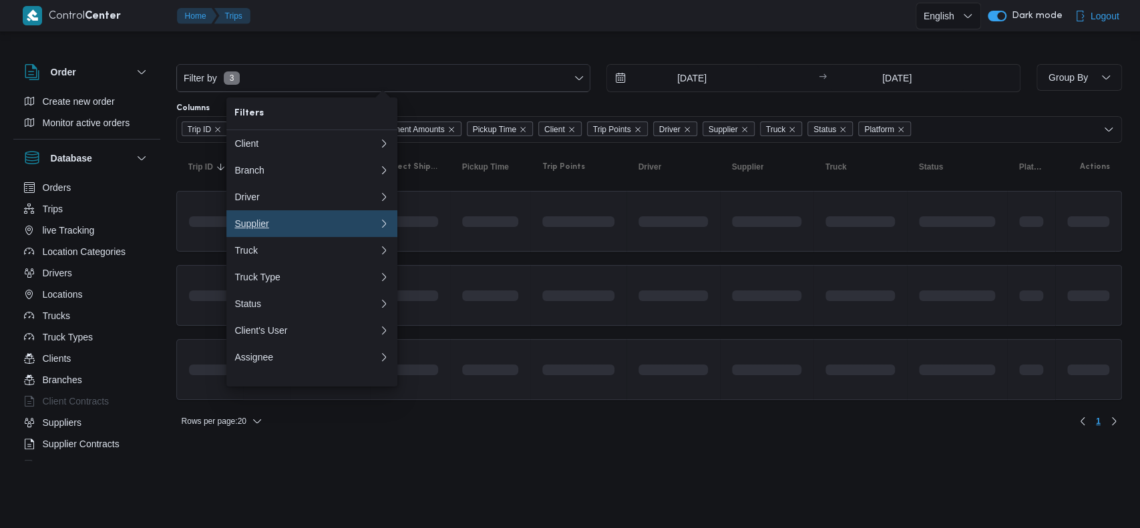
click at [271, 229] on div "Supplier" at bounding box center [303, 223] width 139 height 11
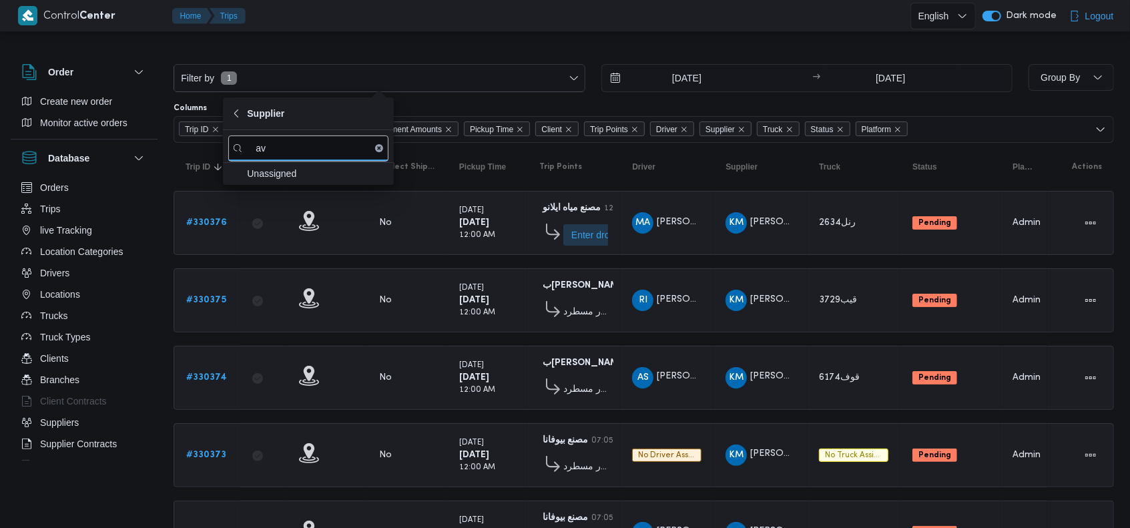
type input "a"
type input "[PERSON_NAME]"
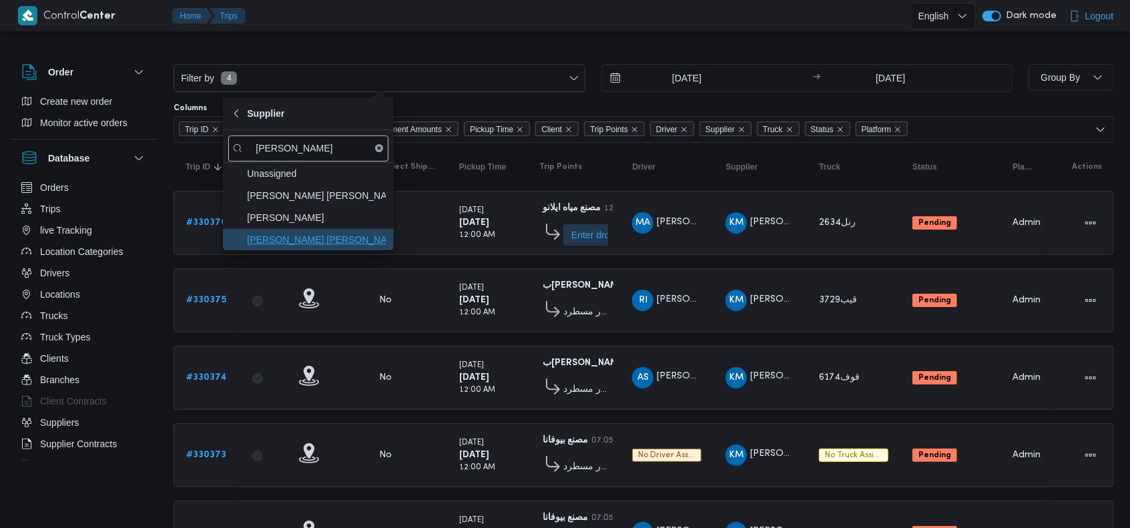
click at [314, 245] on span "[PERSON_NAME] [PERSON_NAME] [PERSON_NAME]" at bounding box center [316, 240] width 139 height 16
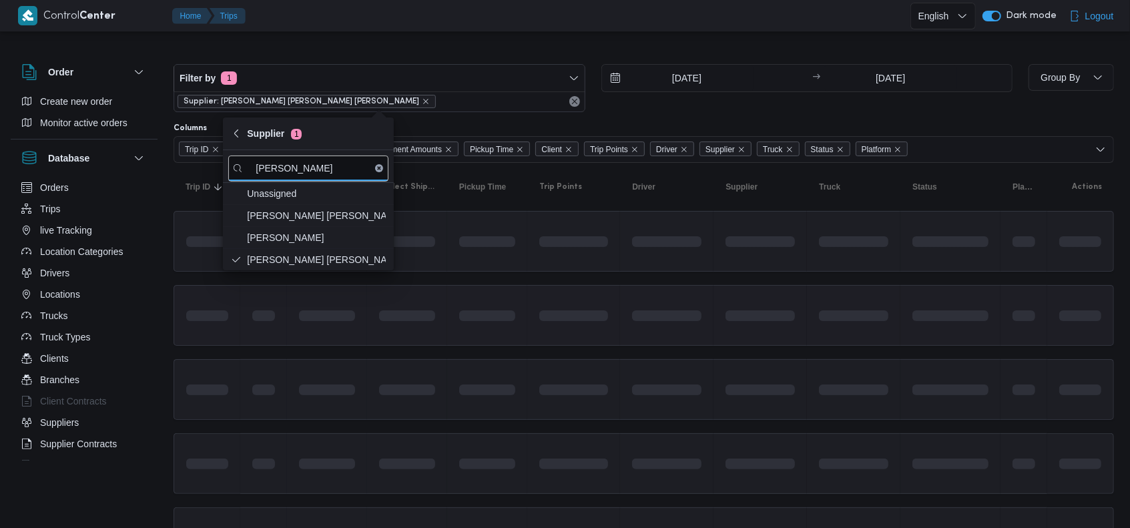
click at [519, 301] on td at bounding box center [487, 315] width 80 height 61
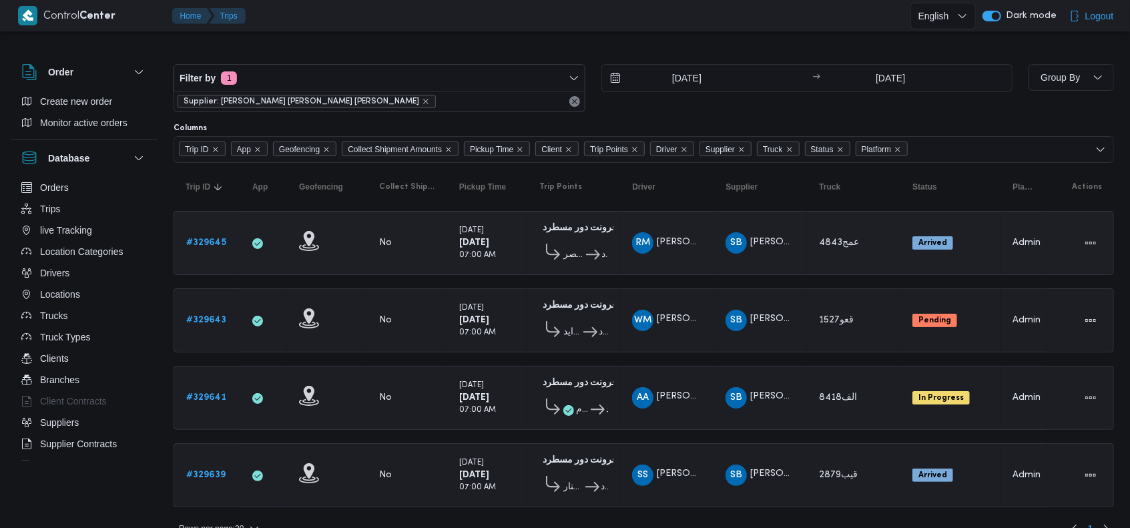
click at [212, 242] on b "# 329645" at bounding box center [206, 242] width 40 height 9
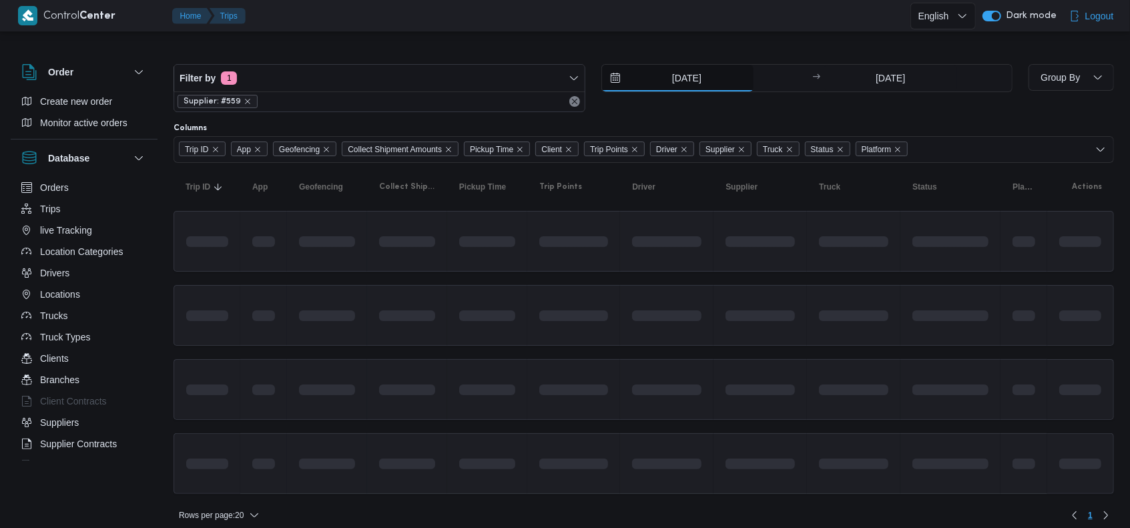
click at [724, 83] on input "[DATE]" at bounding box center [678, 78] width 152 height 27
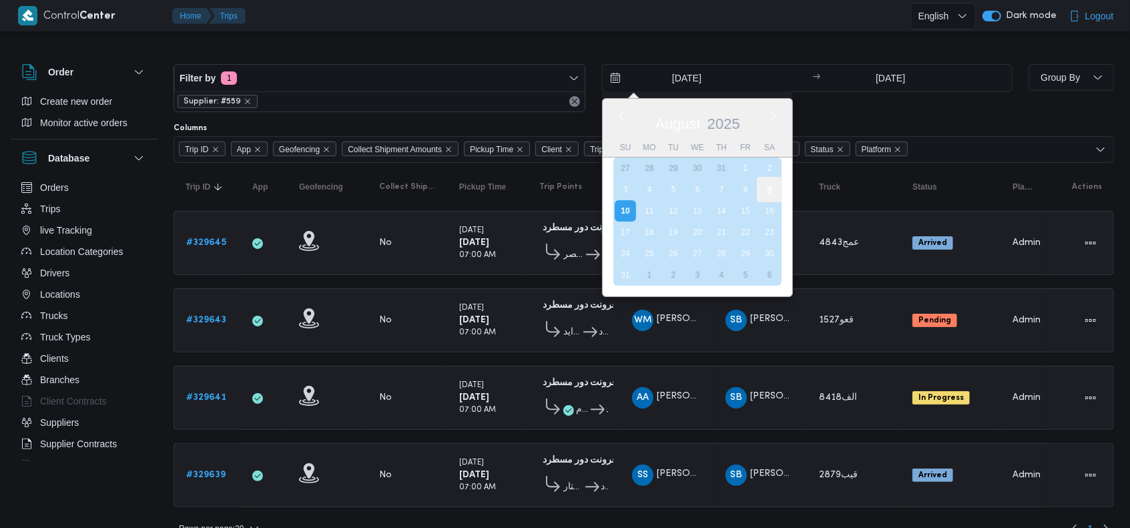
click at [770, 192] on div "9" at bounding box center [768, 189] width 25 height 25
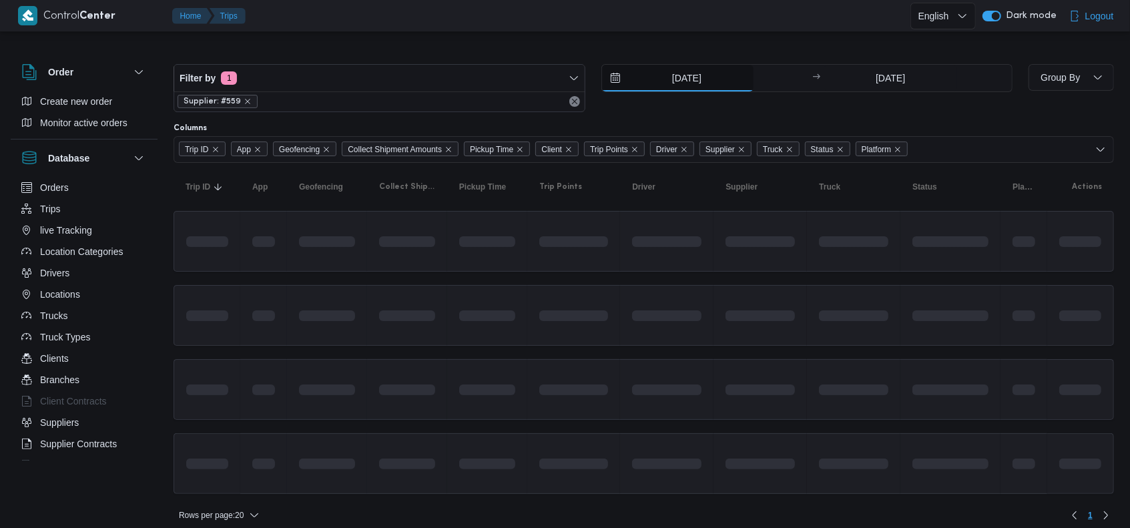
type input "[DATE]"
click at [873, 77] on input "[DATE]" at bounding box center [890, 78] width 133 height 27
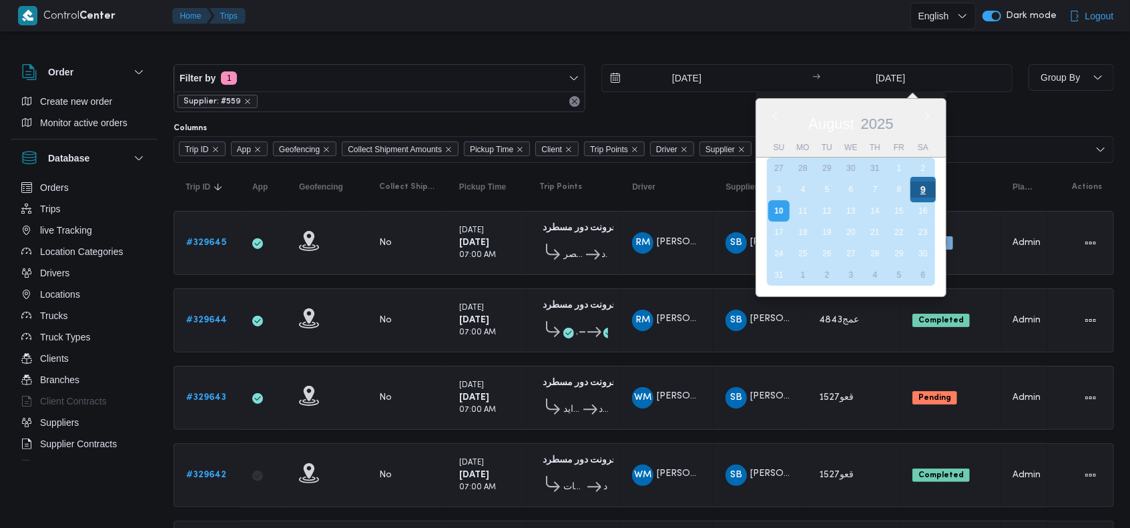
click at [920, 189] on div "9" at bounding box center [923, 189] width 25 height 25
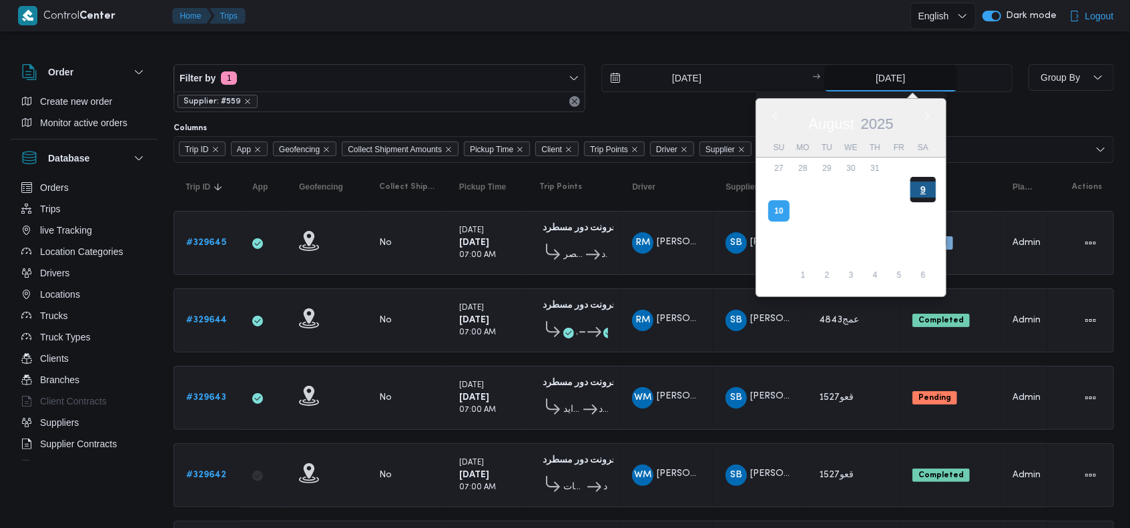
type input "[DATE]"
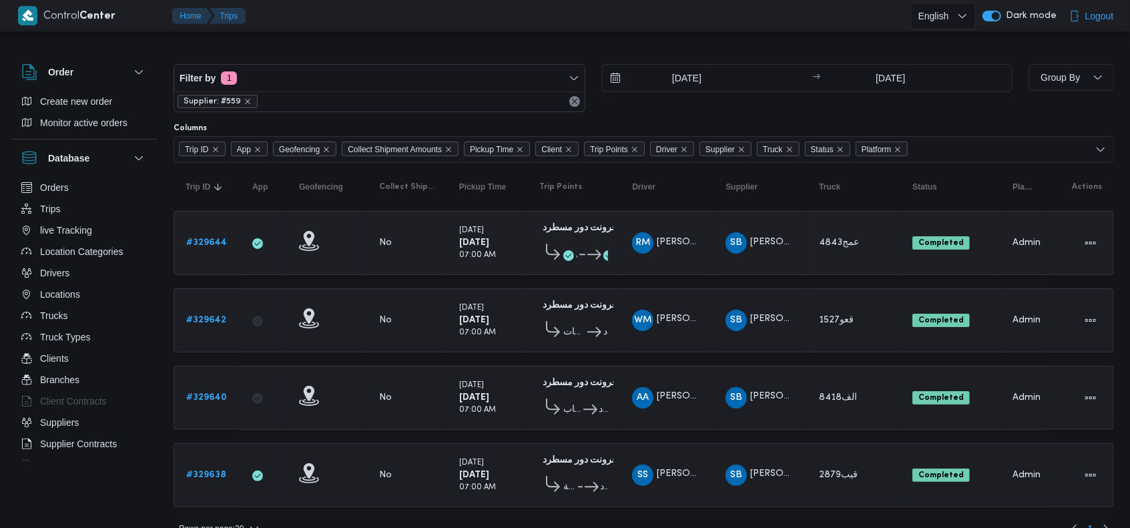
click at [214, 241] on b "# 329644" at bounding box center [206, 242] width 41 height 9
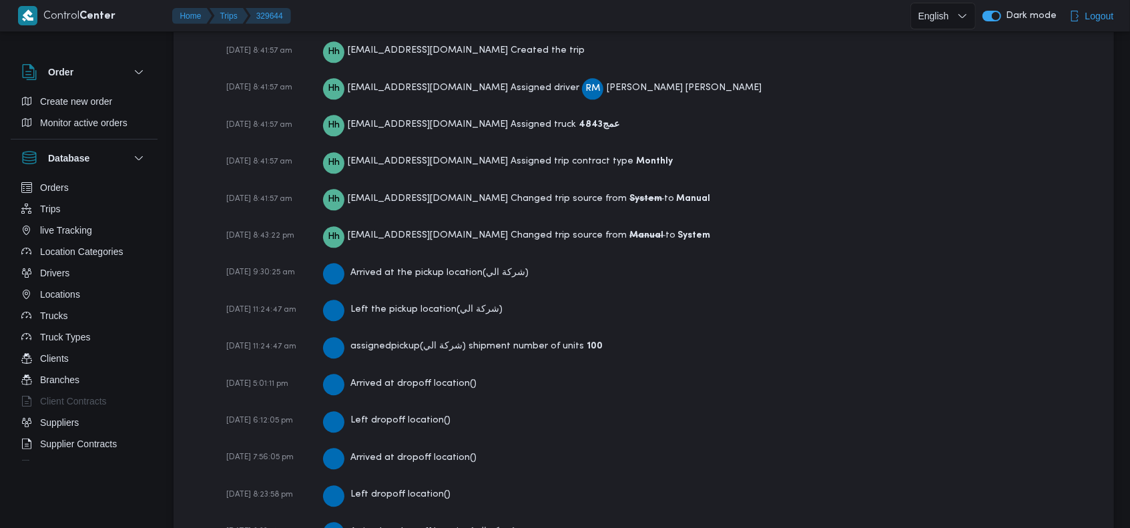
scroll to position [2225, 0]
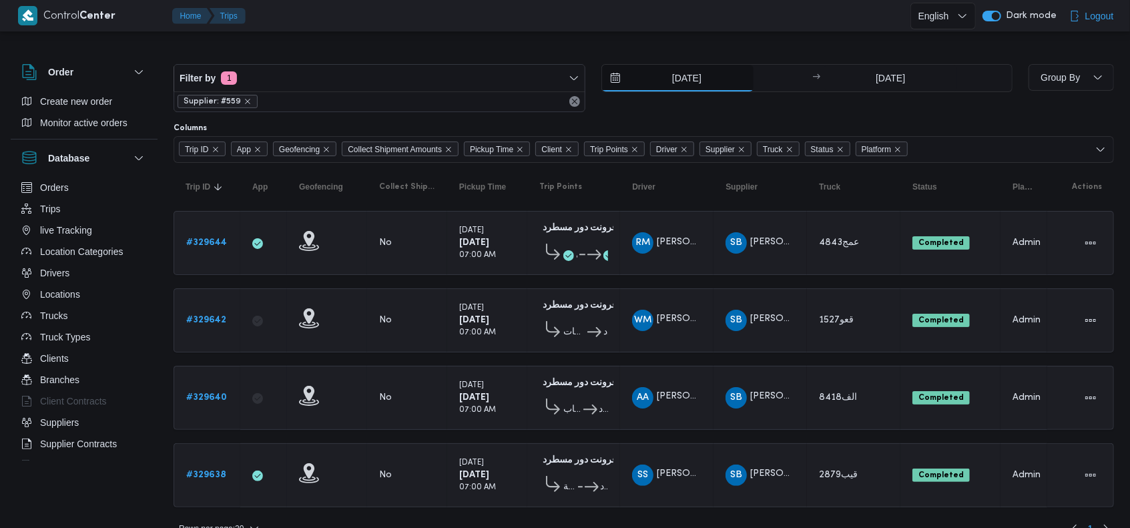
click at [674, 87] on input "[DATE]" at bounding box center [678, 78] width 152 height 27
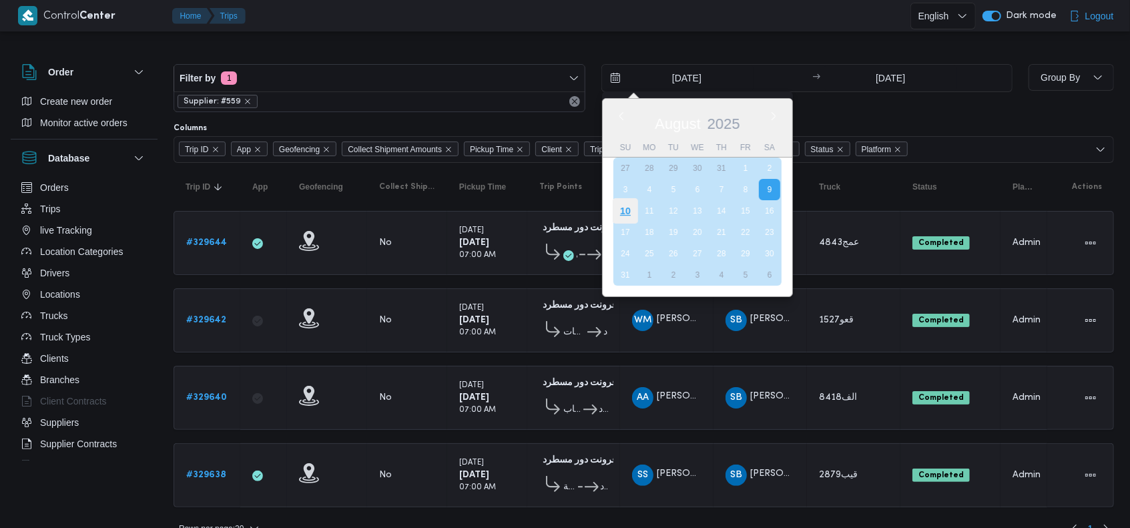
click at [624, 211] on div "10" at bounding box center [624, 210] width 25 height 25
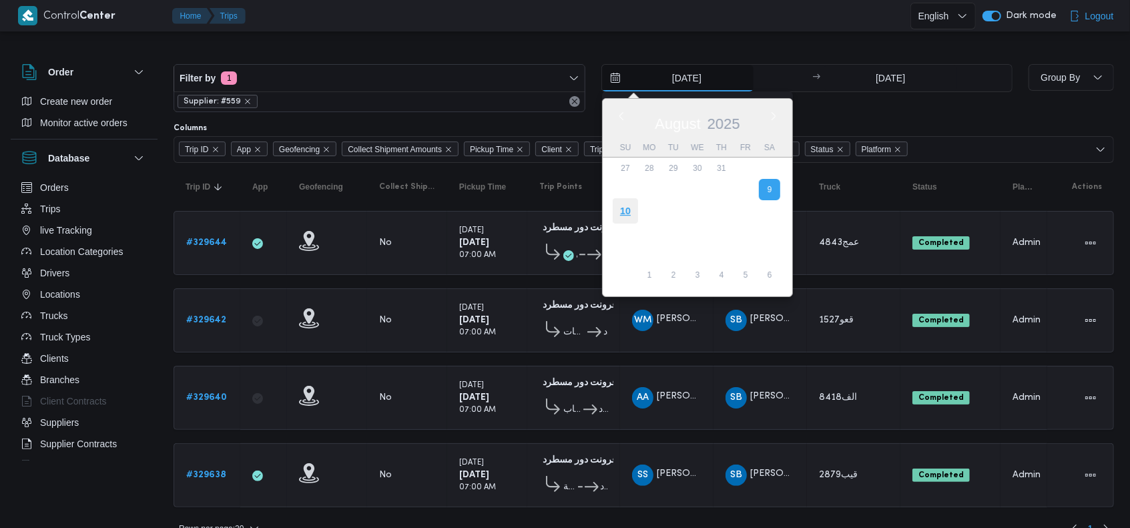
type input "[DATE]"
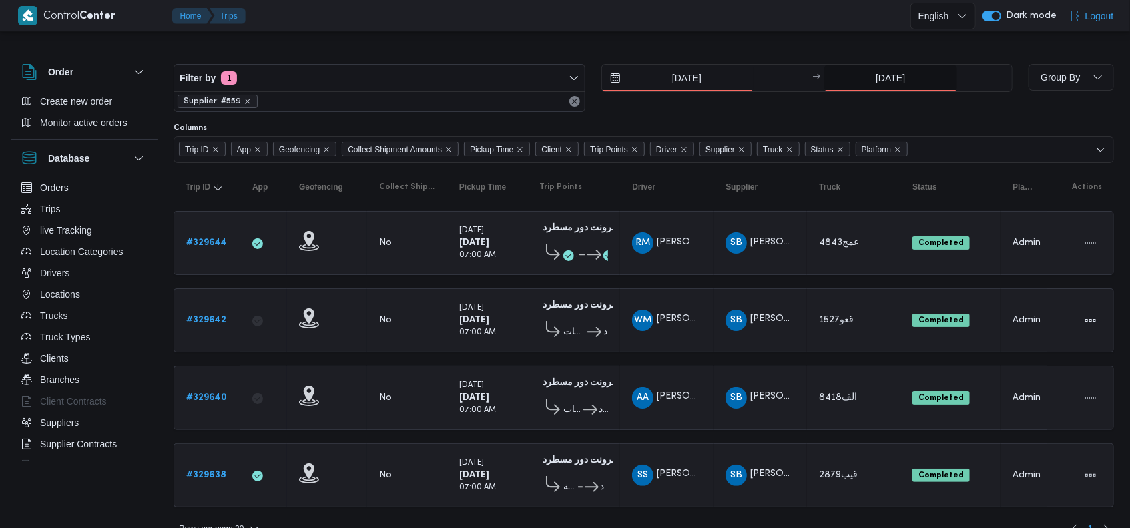
click at [878, 87] on input "[DATE]" at bounding box center [890, 78] width 133 height 27
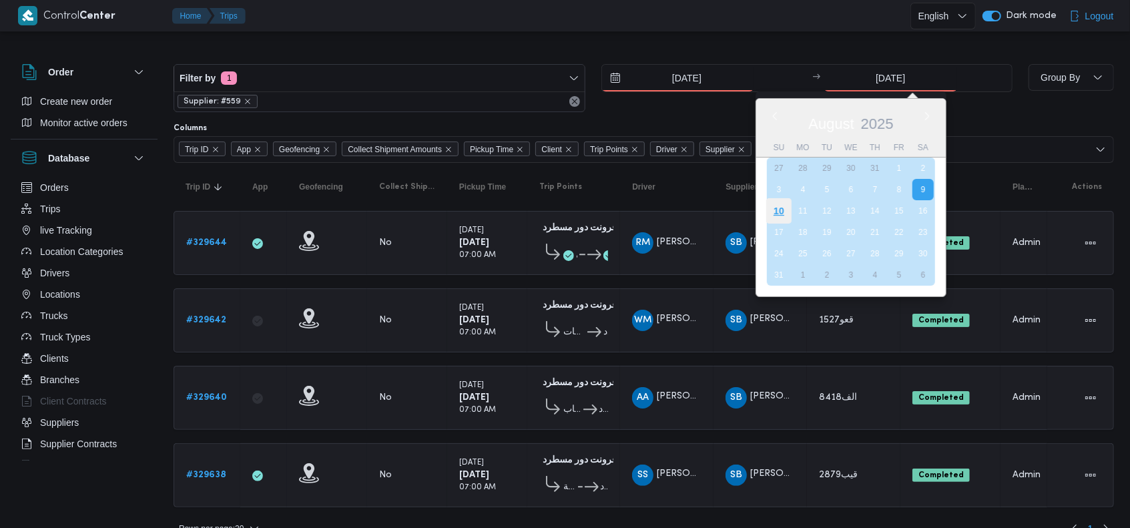
click at [781, 210] on div "10" at bounding box center [778, 210] width 25 height 25
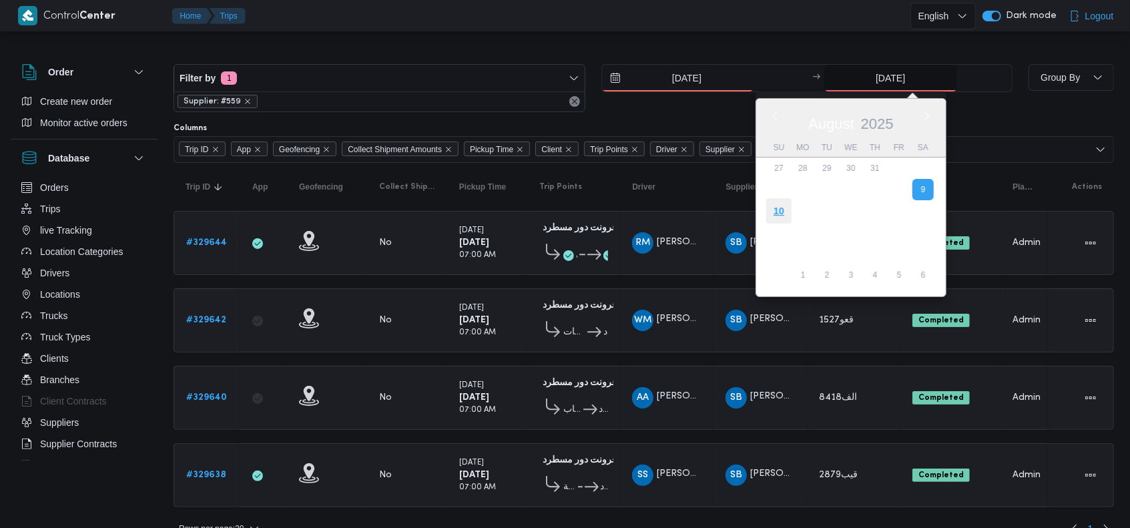
type input "[DATE]"
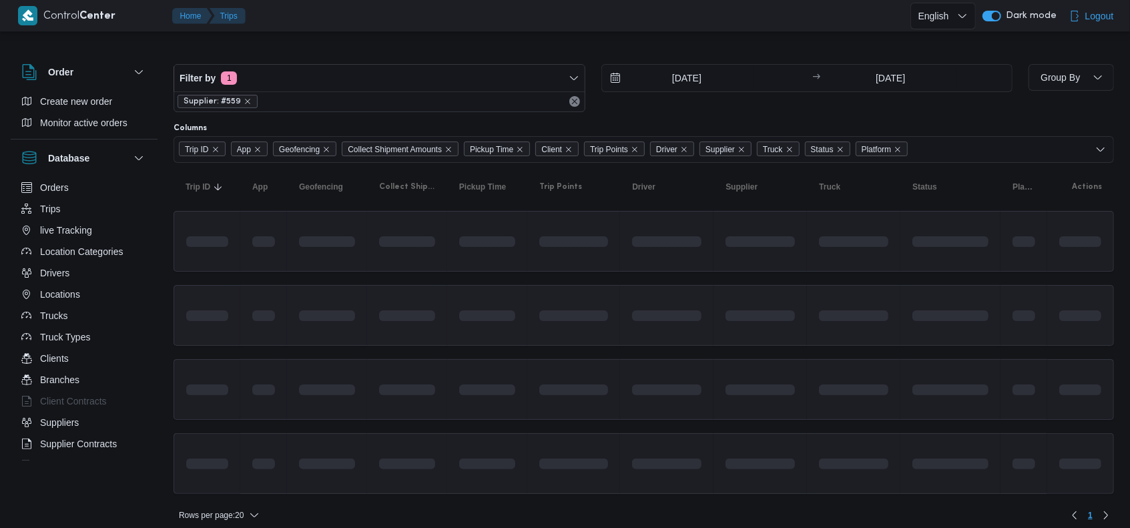
click at [764, 290] on td at bounding box center [760, 315] width 93 height 61
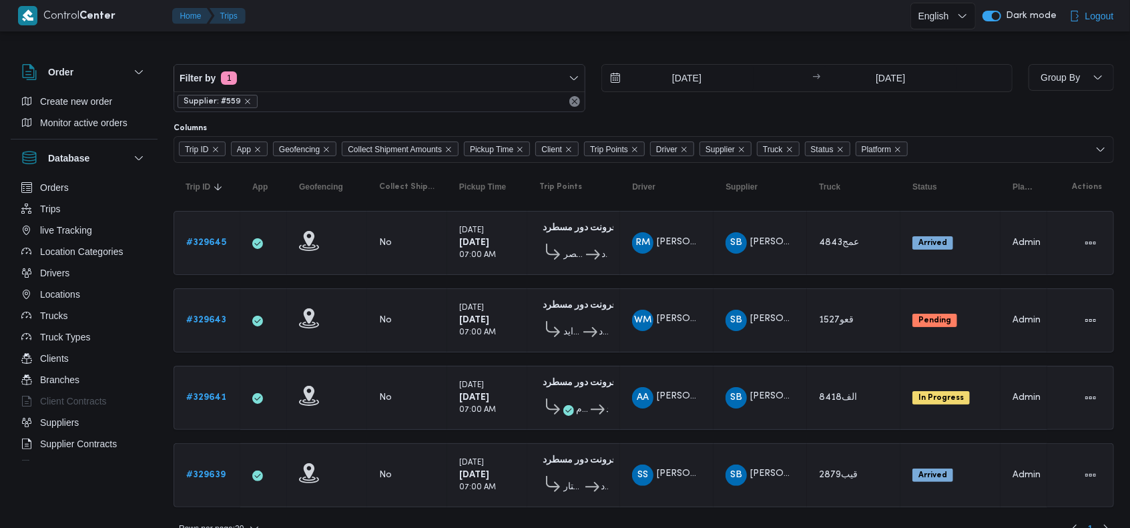
click at [241, 105] on span "Supplier: #559" at bounding box center [218, 101] width 68 height 12
click at [244, 104] on icon "remove selected entity" at bounding box center [248, 101] width 8 height 8
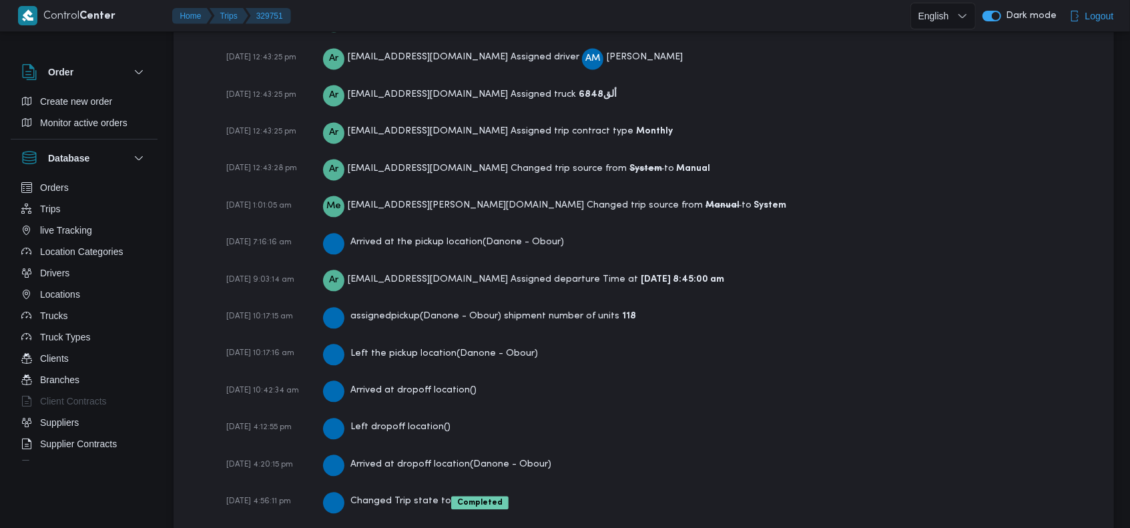
scroll to position [2003, 0]
